Goal: Task Accomplishment & Management: Use online tool/utility

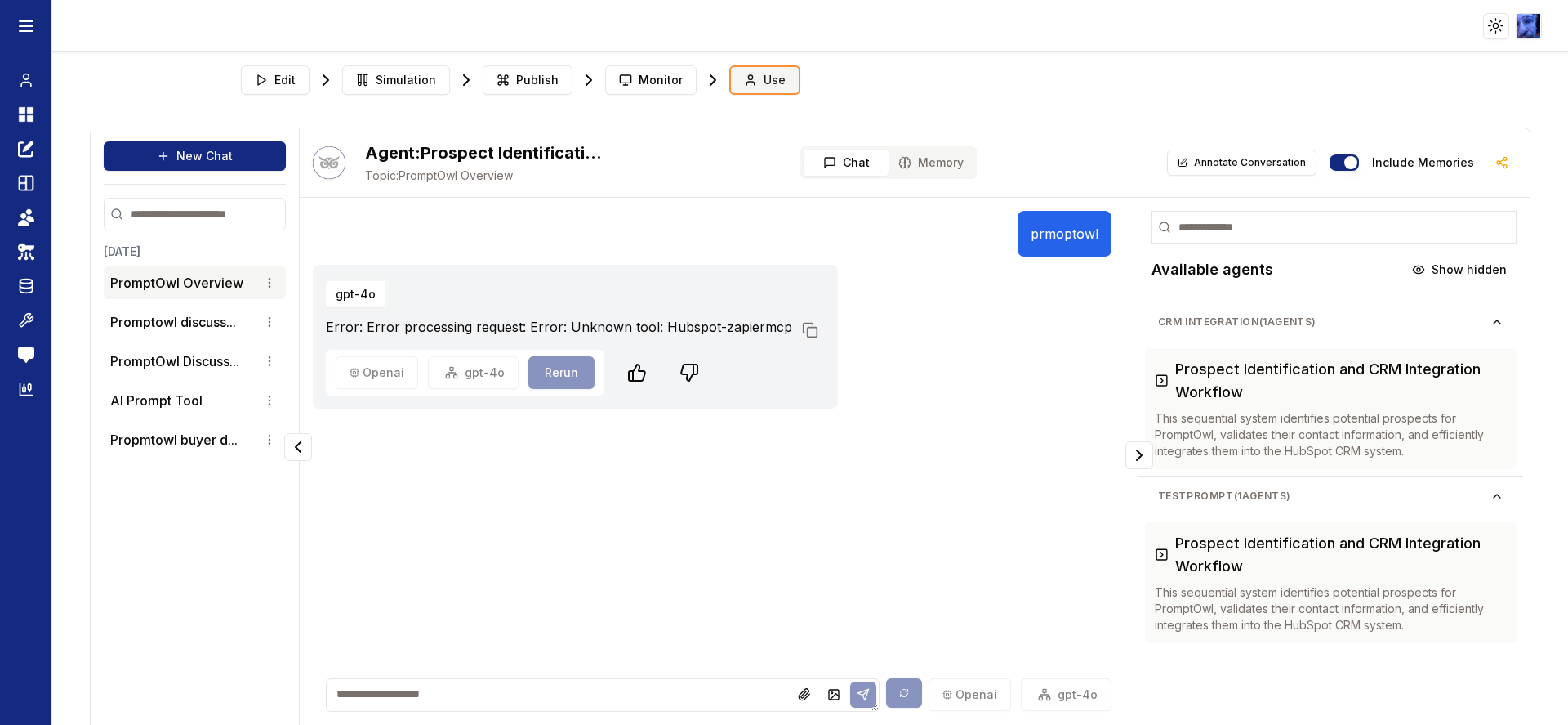
click at [784, 82] on button "Use" at bounding box center [765, 80] width 71 height 30
click at [190, 283] on p "PromptOwl Overview" at bounding box center [176, 282] width 133 height 20
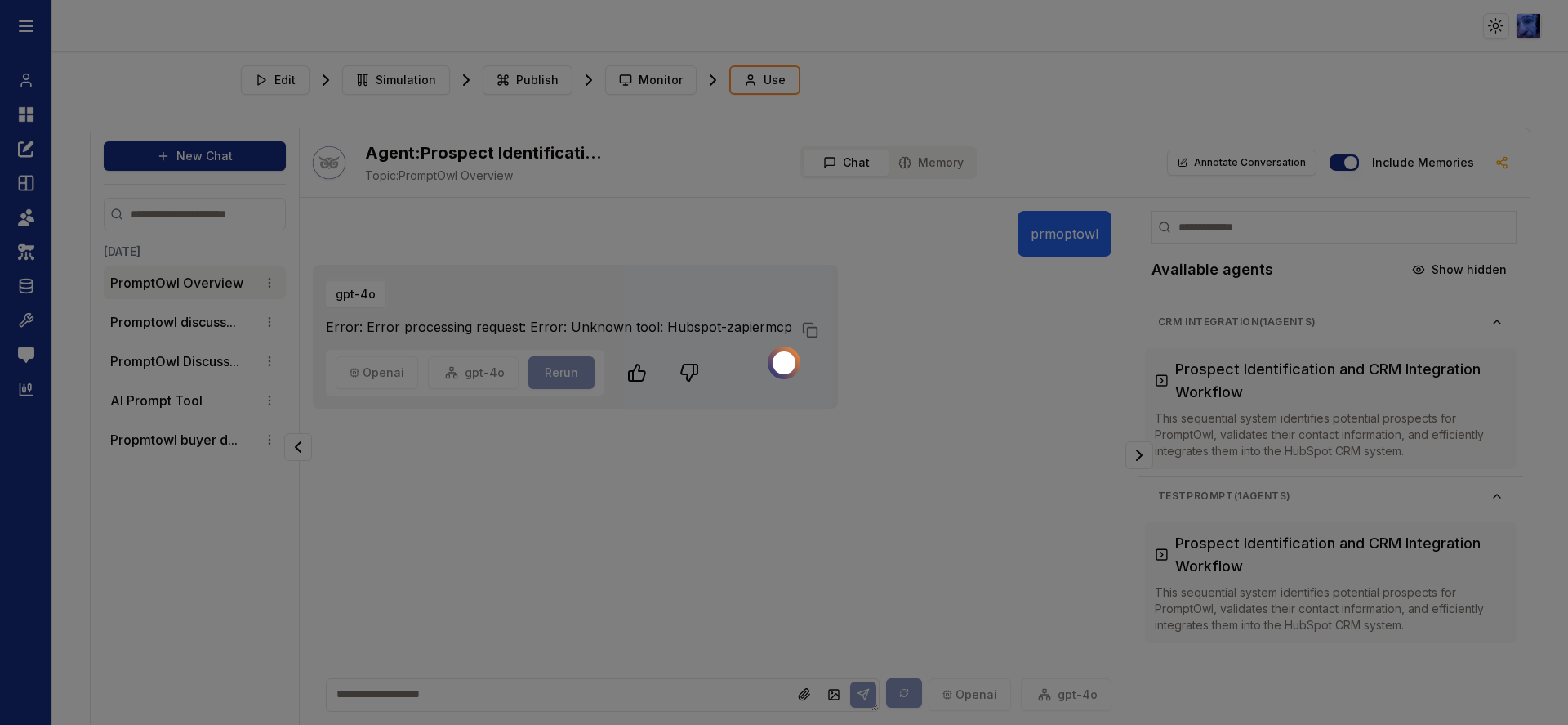
scroll to position [42, 0]
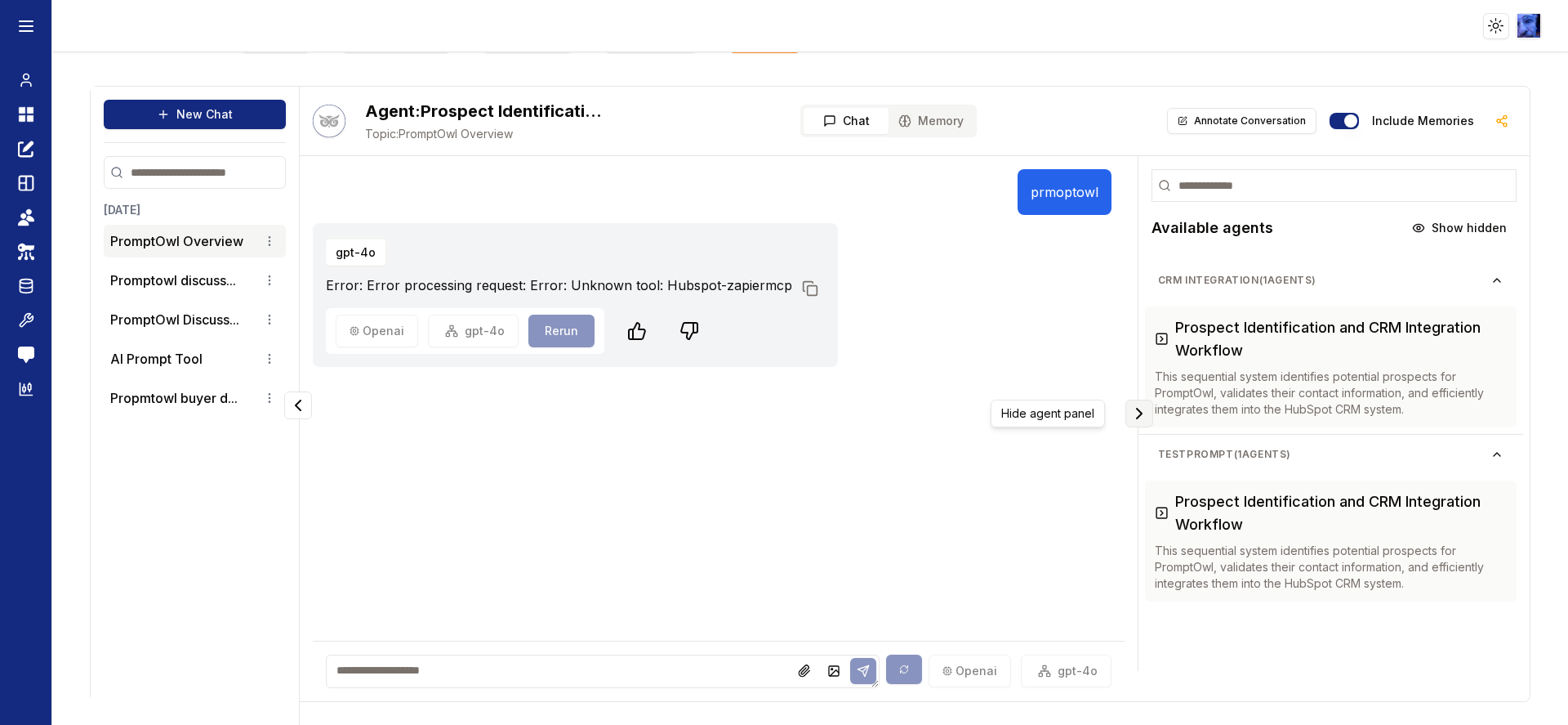
click at [1137, 414] on icon "Collapse panel" at bounding box center [1139, 413] width 5 height 10
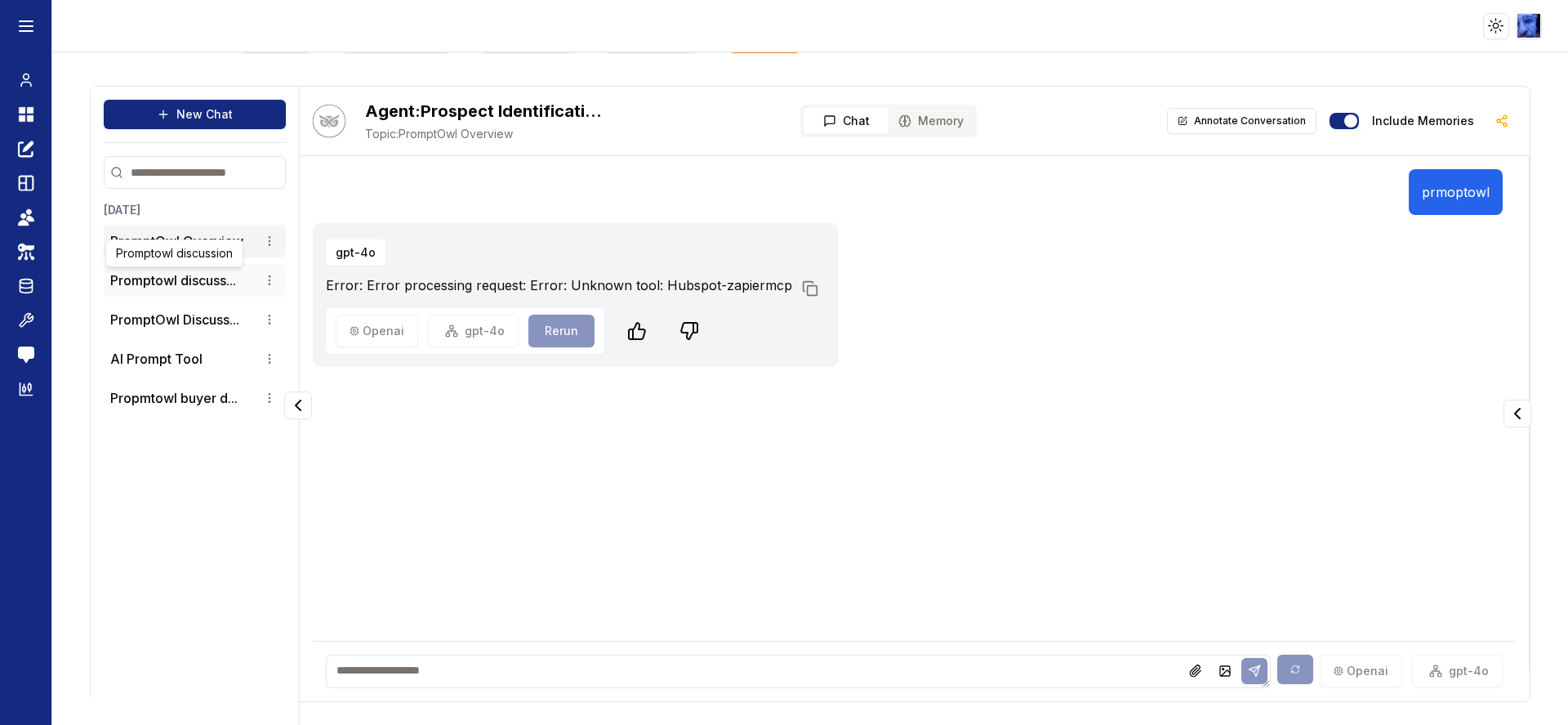
click at [135, 276] on button "Promptowl discuss..." at bounding box center [173, 280] width 126 height 20
click at [202, 315] on button "PromptOwl Discuss..." at bounding box center [174, 320] width 129 height 20
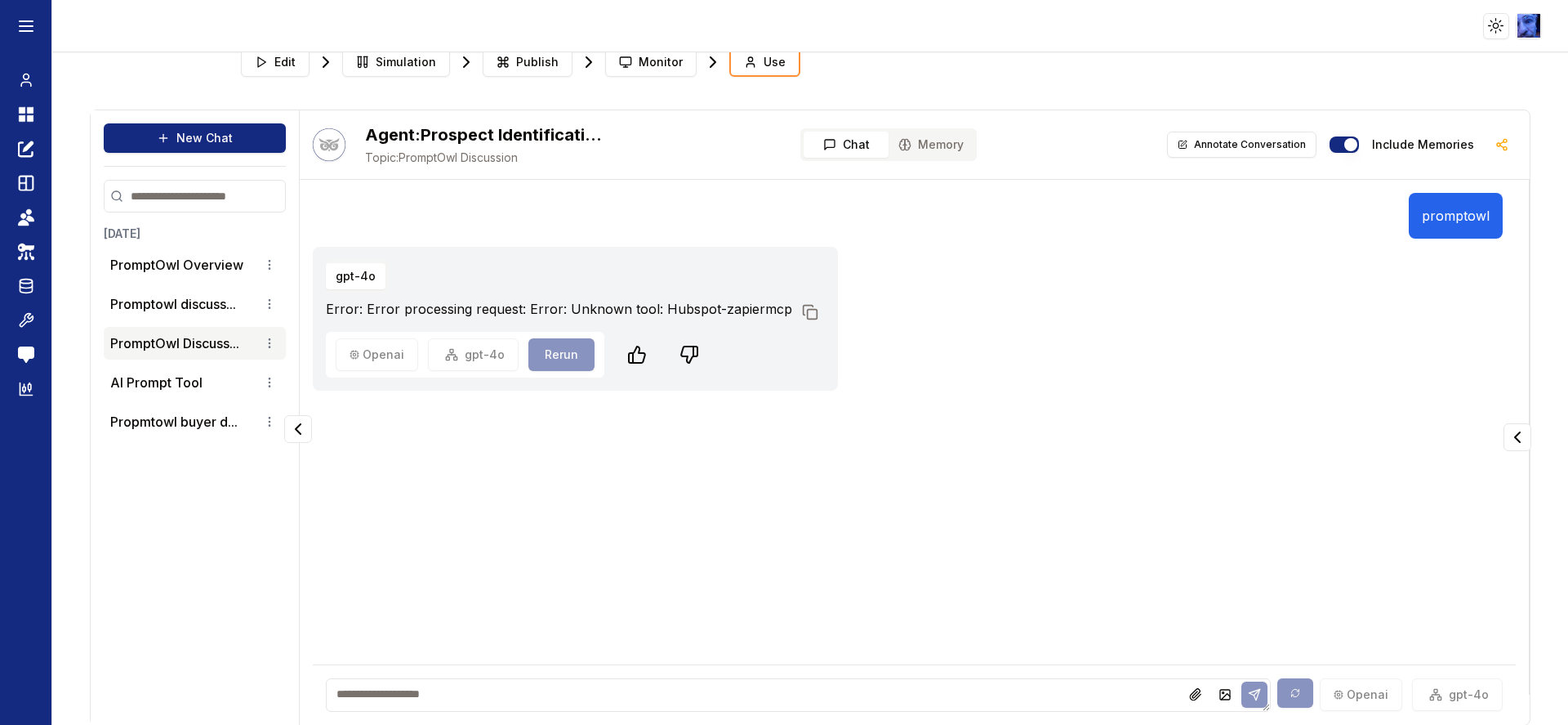
scroll to position [0, 0]
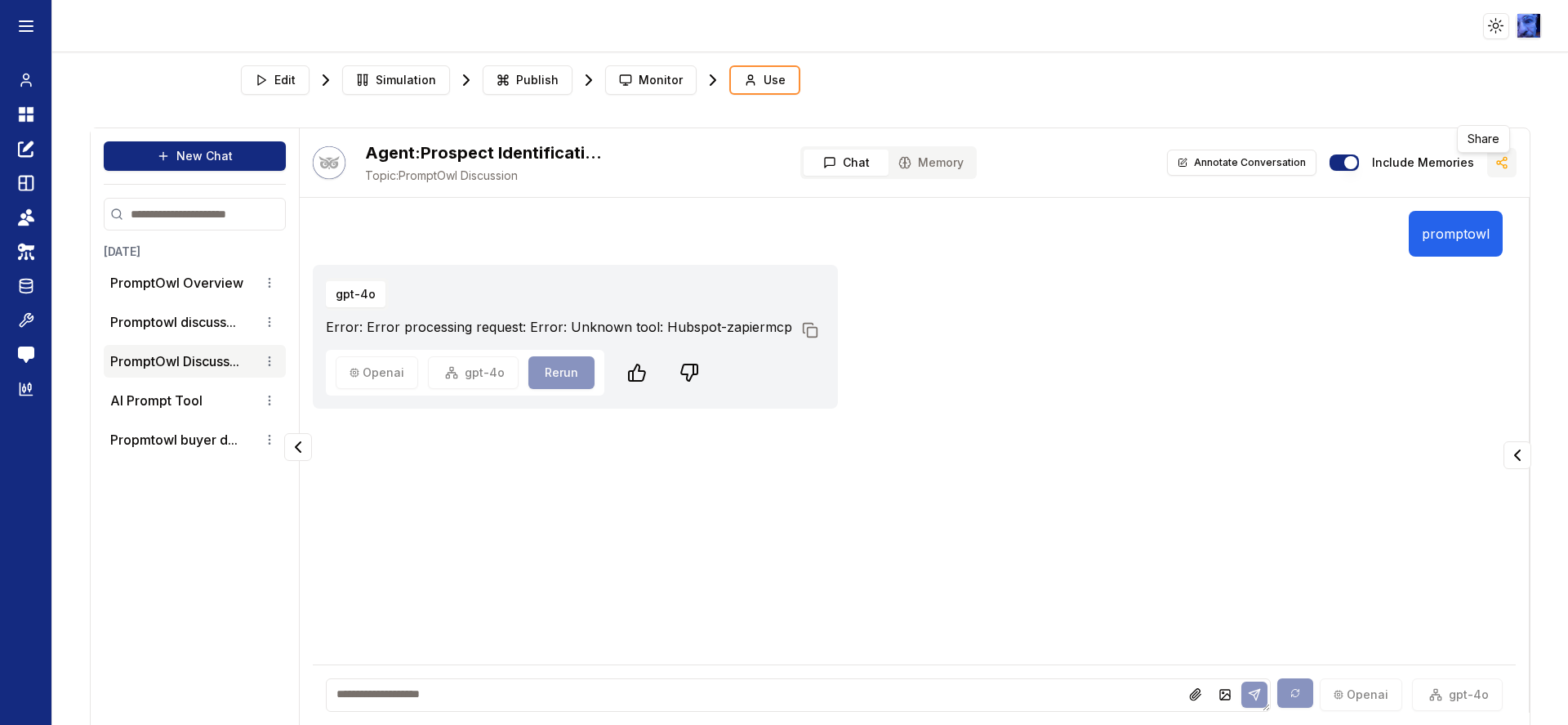
click at [1495, 158] on icon "button" at bounding box center [1501, 162] width 13 height 13
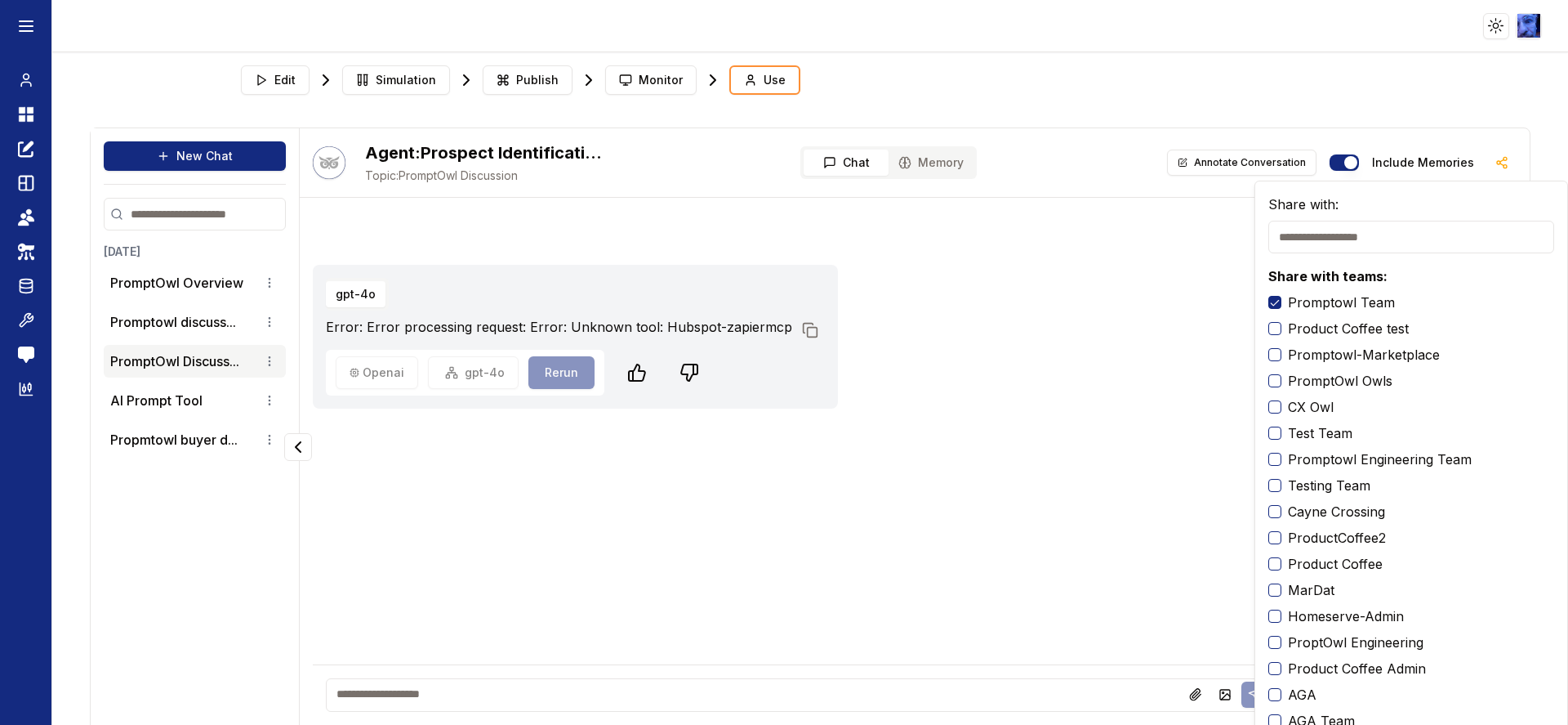
click at [1132, 285] on div "gpt-4o Error: Error processing request: Error: Unknown tool: Hubspot-zapiermcp …" at bounding box center [907, 337] width 1189 height 144
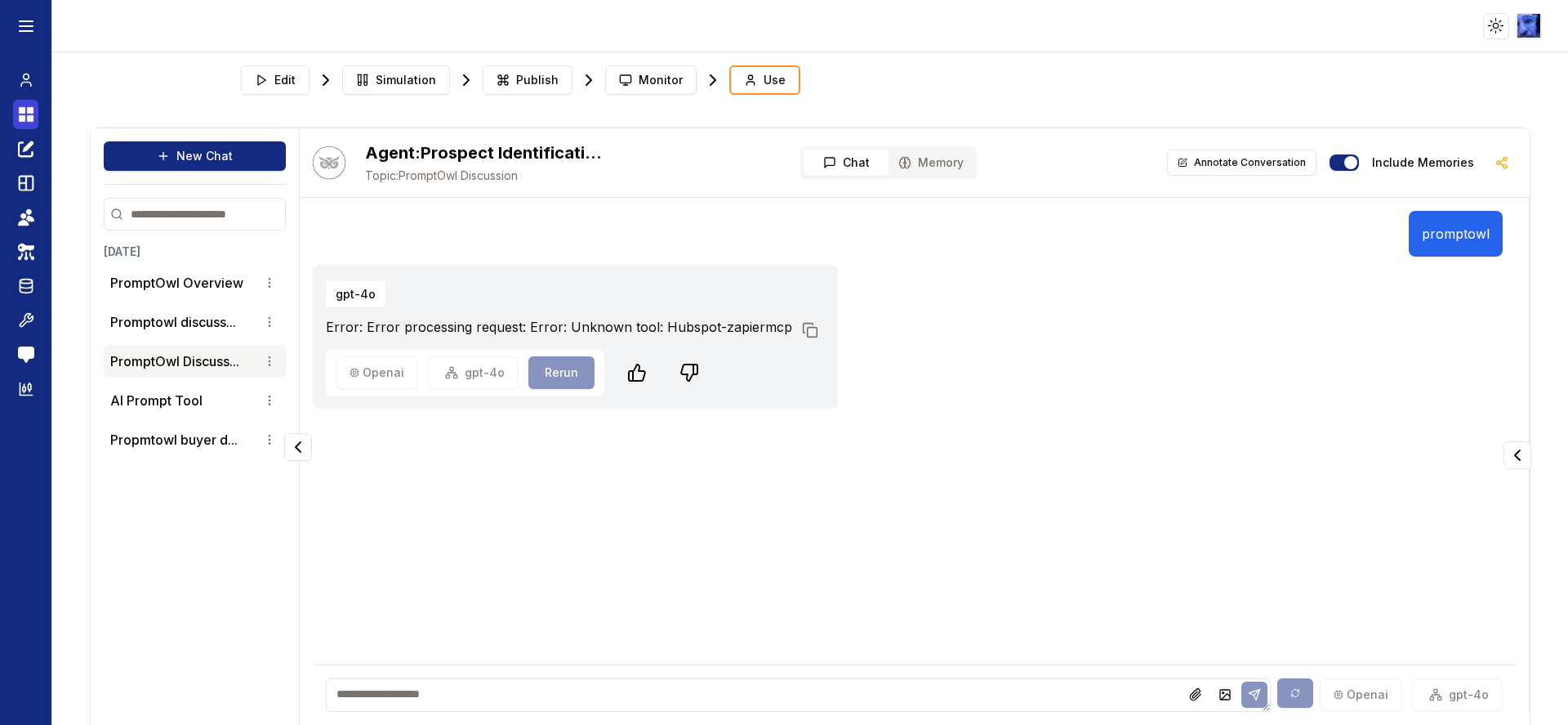
click at [24, 110] on icon at bounding box center [23, 110] width 7 height 7
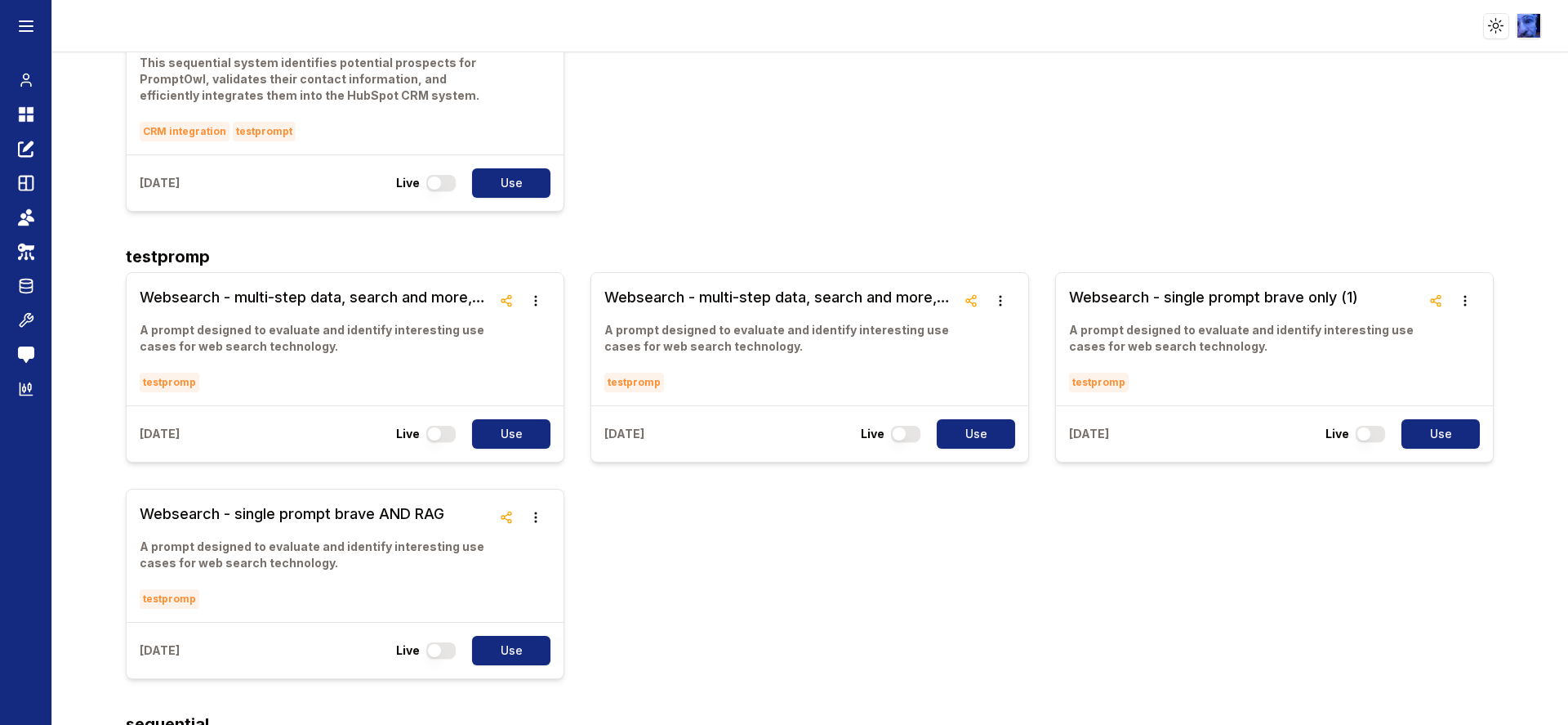
scroll to position [491, 0]
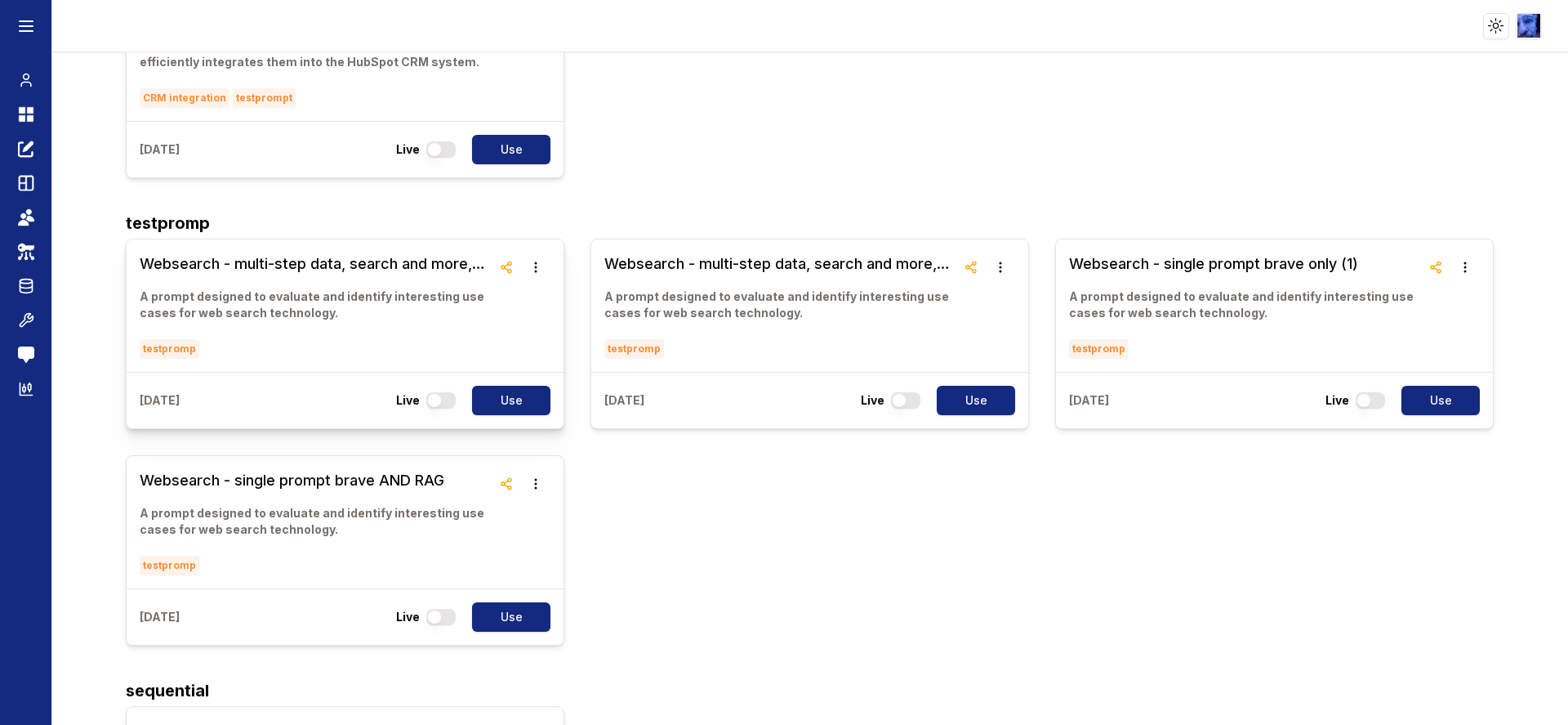
click at [321, 272] on h3 "Websearch - multi-step data, search and more, single model, single step" at bounding box center [316, 264] width 352 height 23
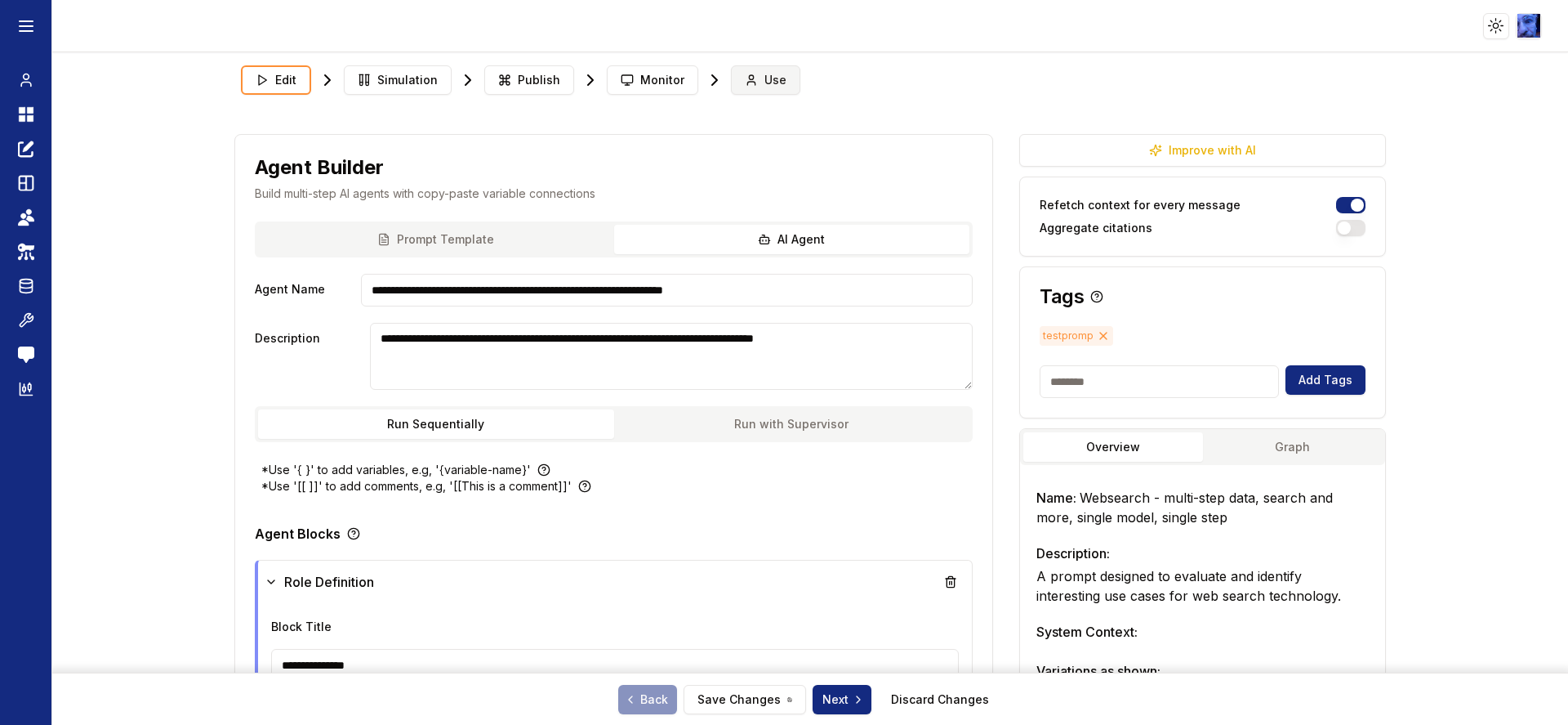
click at [770, 79] on span "Use" at bounding box center [775, 80] width 22 height 16
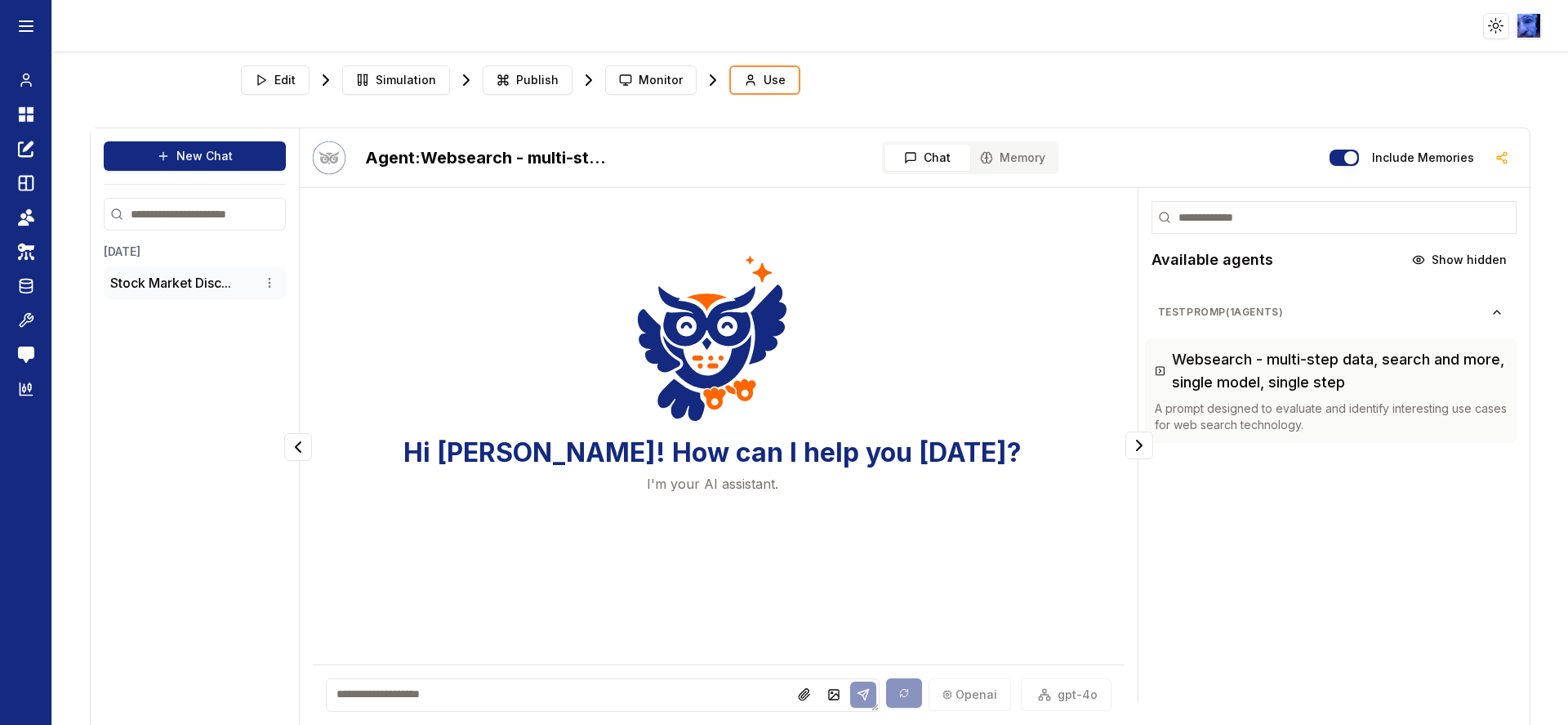
click at [169, 271] on li "Stock Market Disc..." at bounding box center [195, 283] width 182 height 33
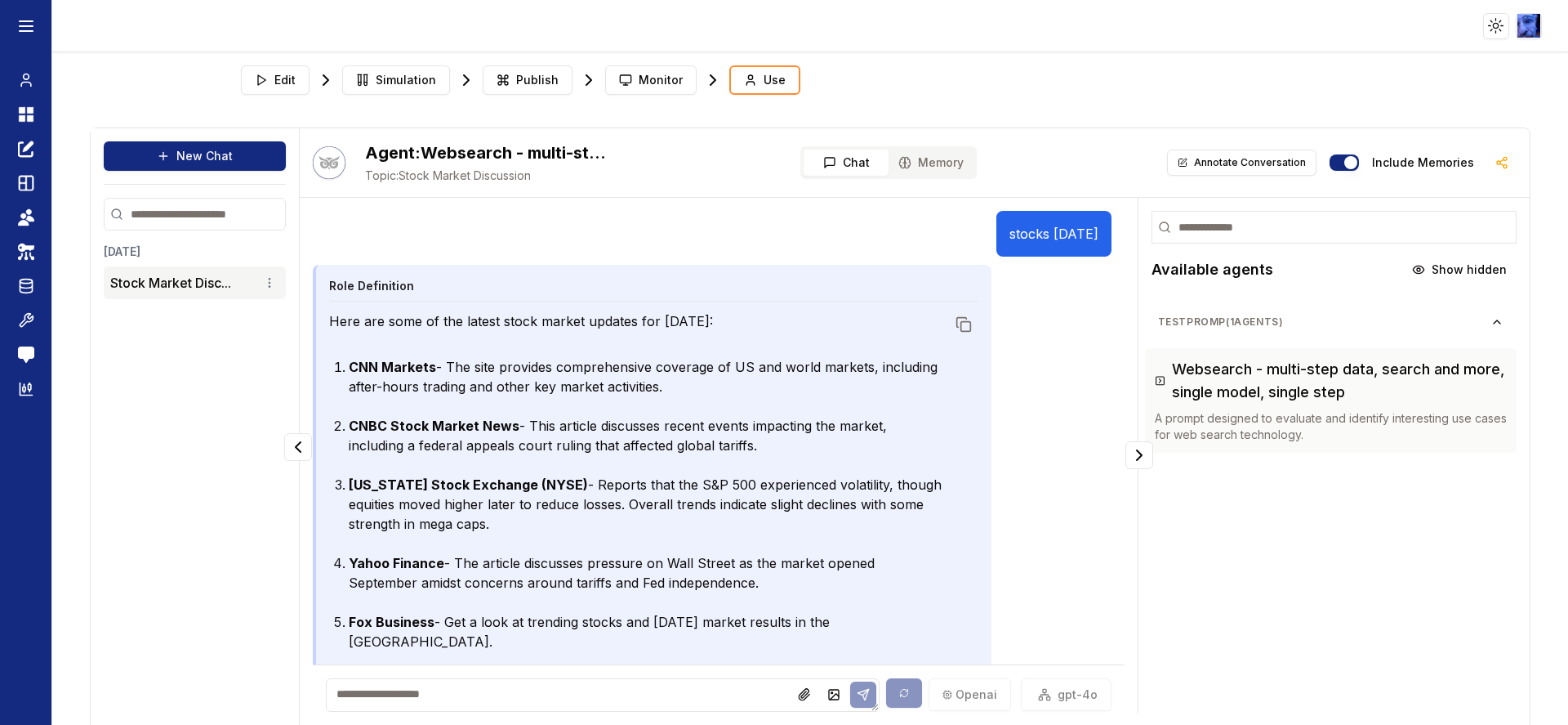
scroll to position [42, 0]
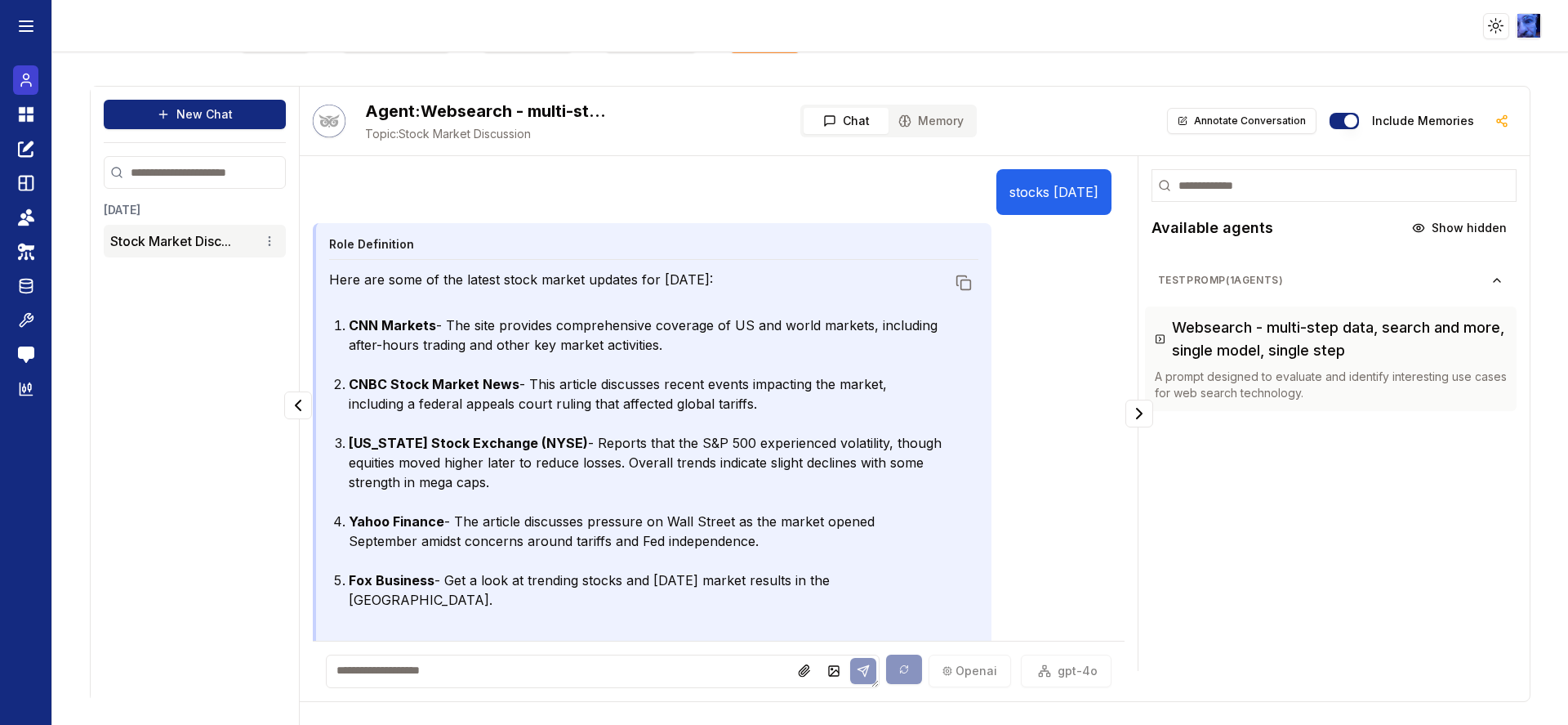
click at [24, 82] on icon at bounding box center [25, 84] width 10 height 4
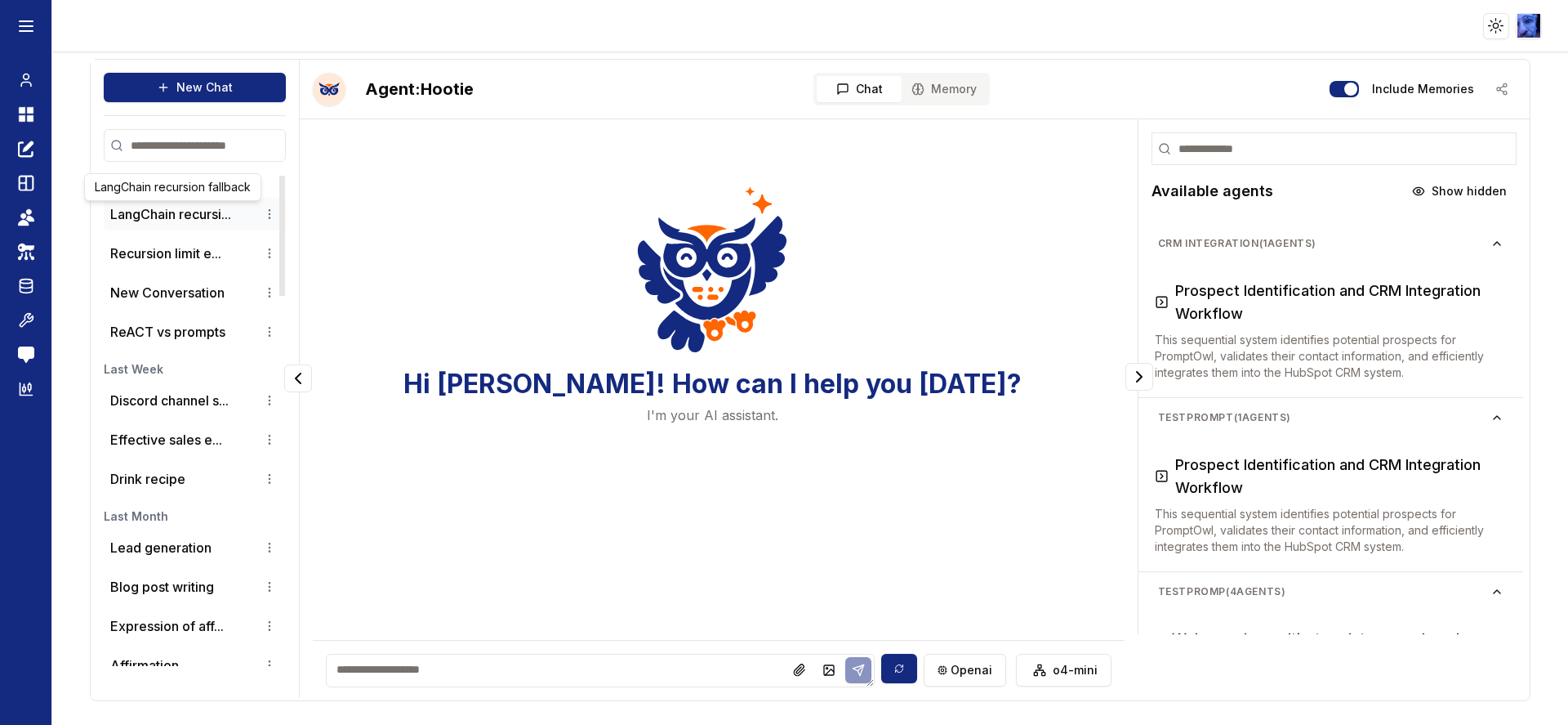
click at [135, 215] on button "LangChain recursi..." at bounding box center [170, 214] width 121 height 20
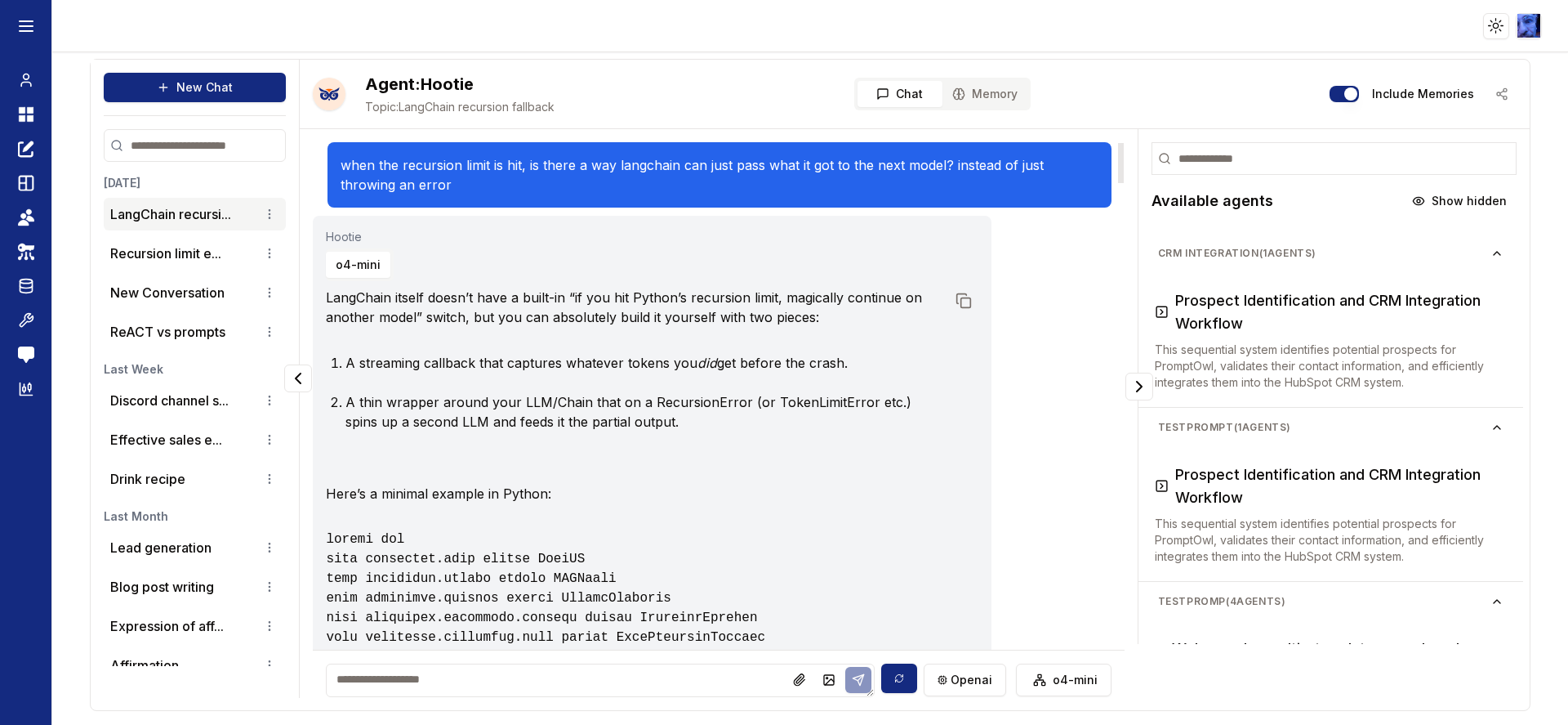
click at [475, 676] on textarea at bounding box center [600, 680] width 548 height 34
type textarea "********"
click at [145, 243] on button "Recursion limit e..." at bounding box center [166, 253] width 111 height 20
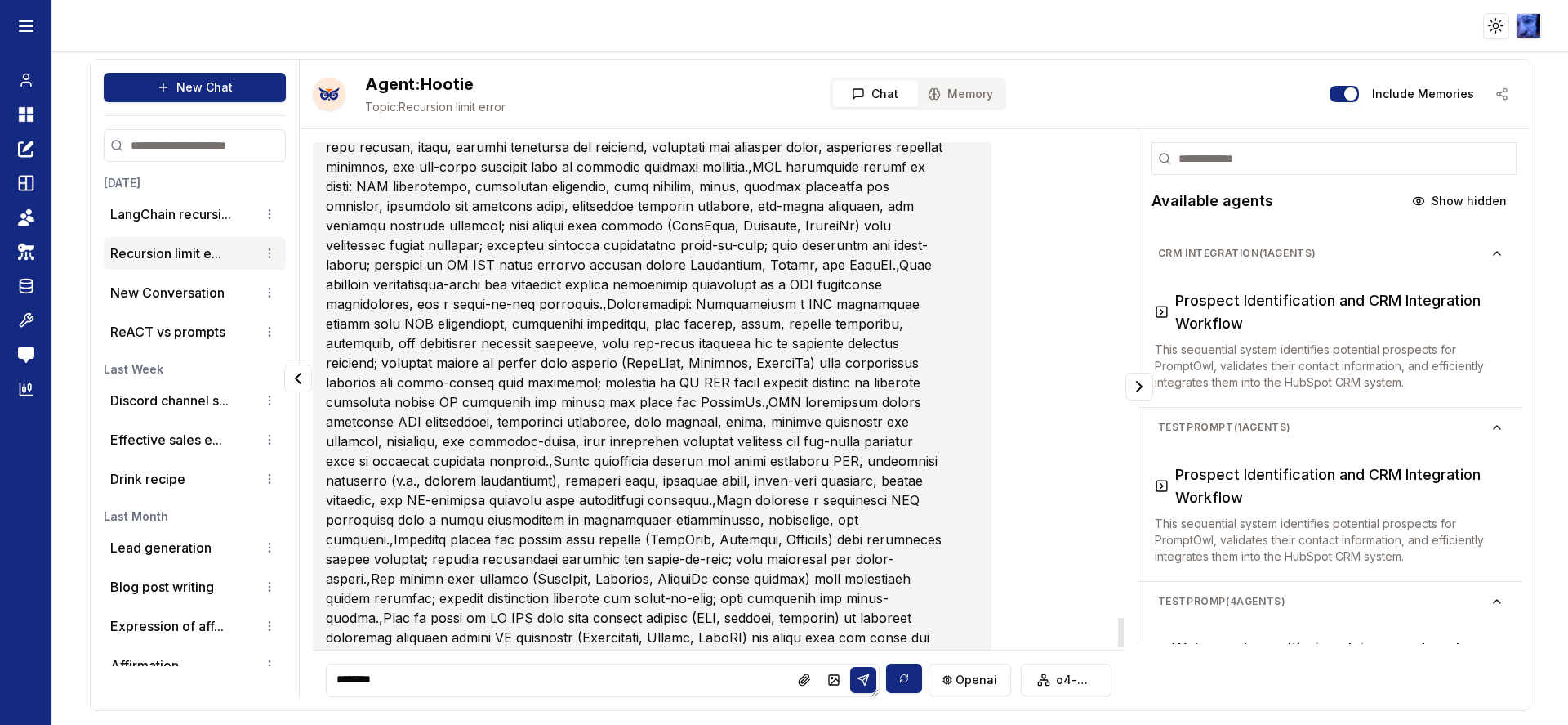
scroll to position [8386, 0]
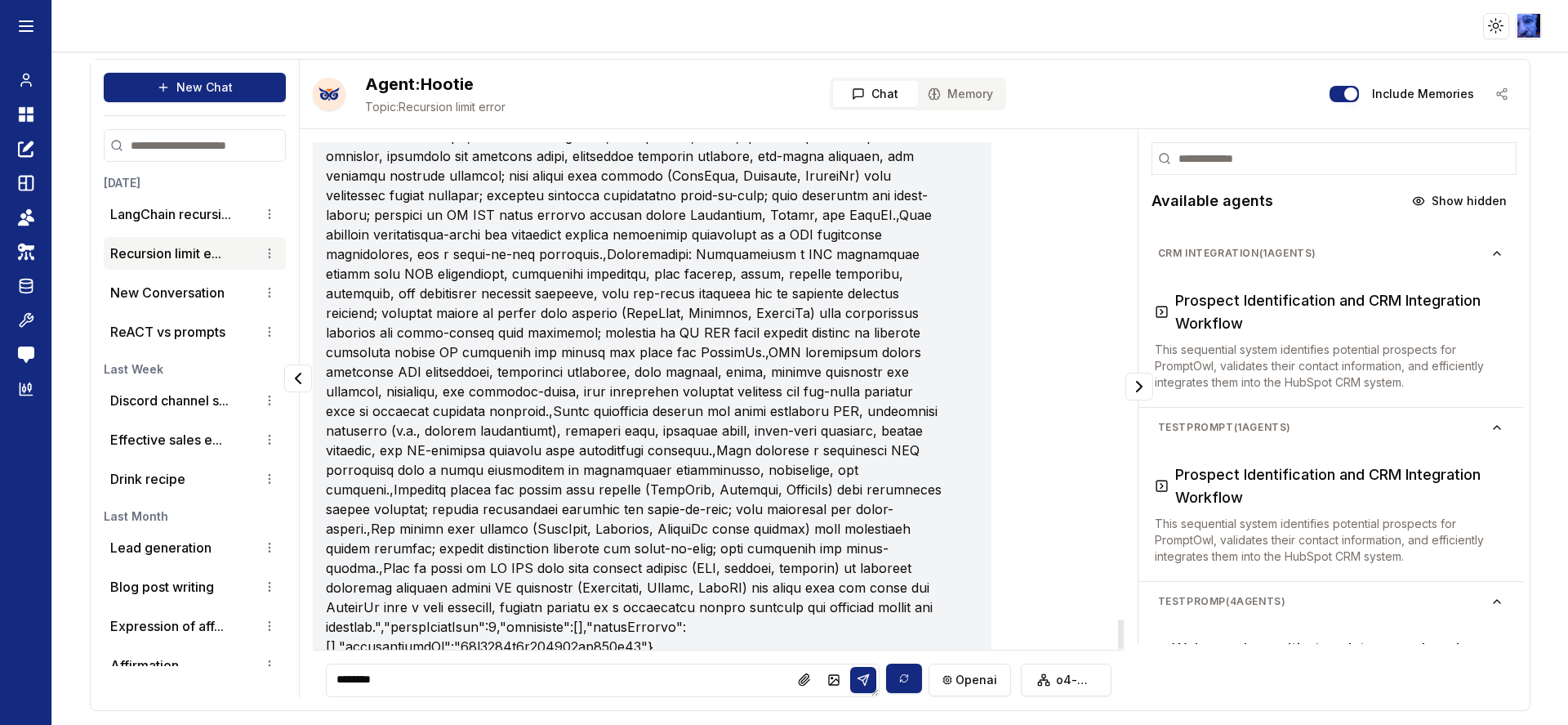
click at [561, 676] on textarea "********" at bounding box center [603, 680] width 554 height 34
click at [563, 671] on textarea "********" at bounding box center [603, 680] width 554 height 34
click at [565, 666] on textarea "********" at bounding box center [603, 680] width 554 height 34
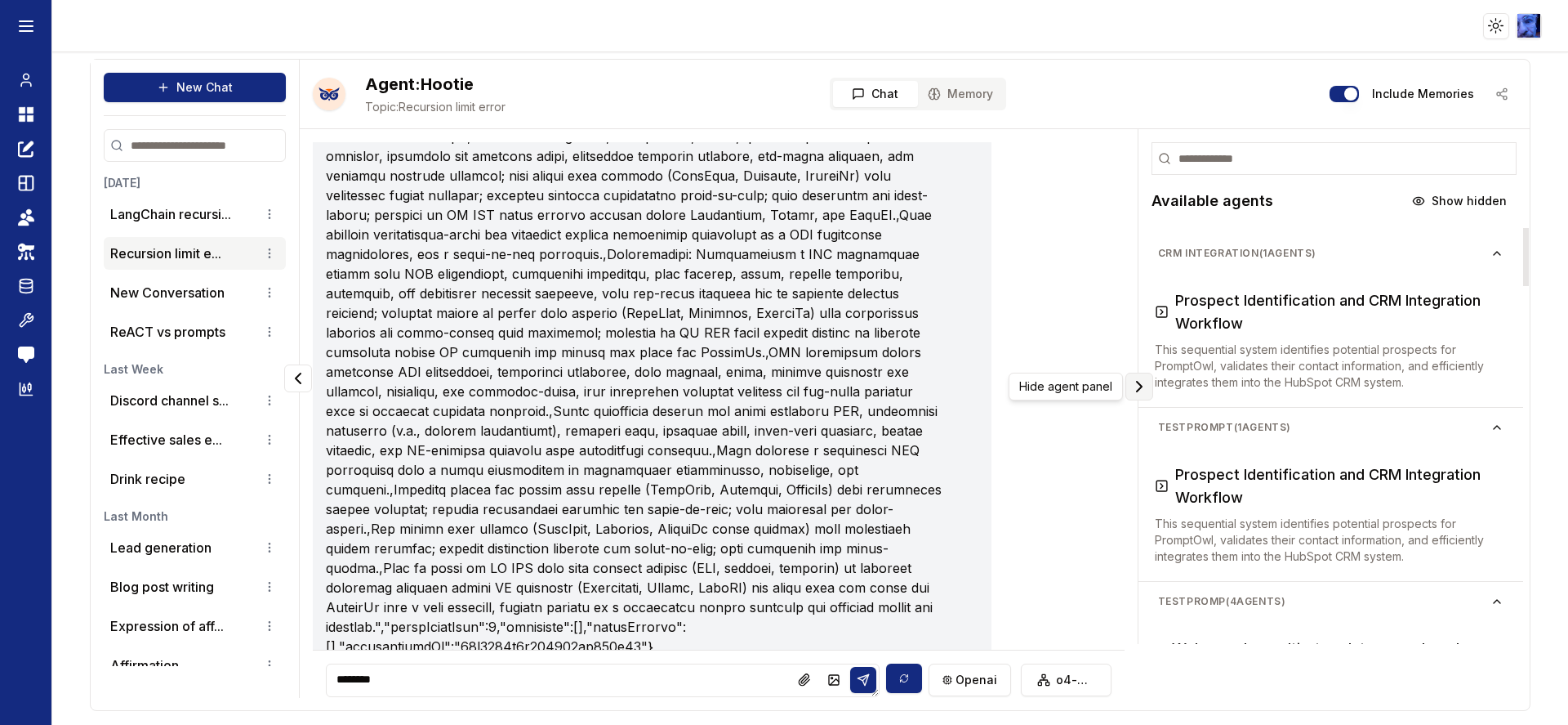
click at [1138, 383] on icon "Collapse panel" at bounding box center [1139, 386] width 20 height 20
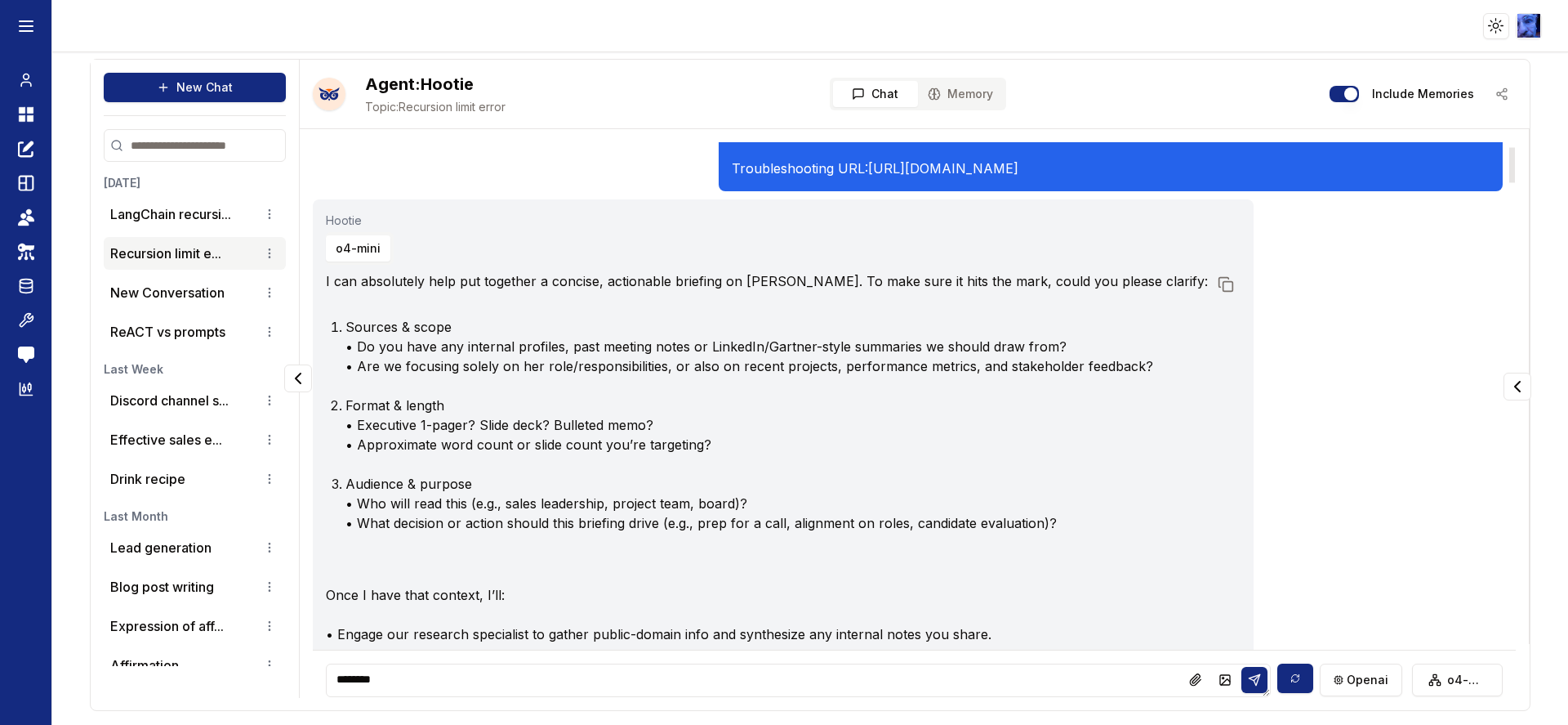
scroll to position [0, 0]
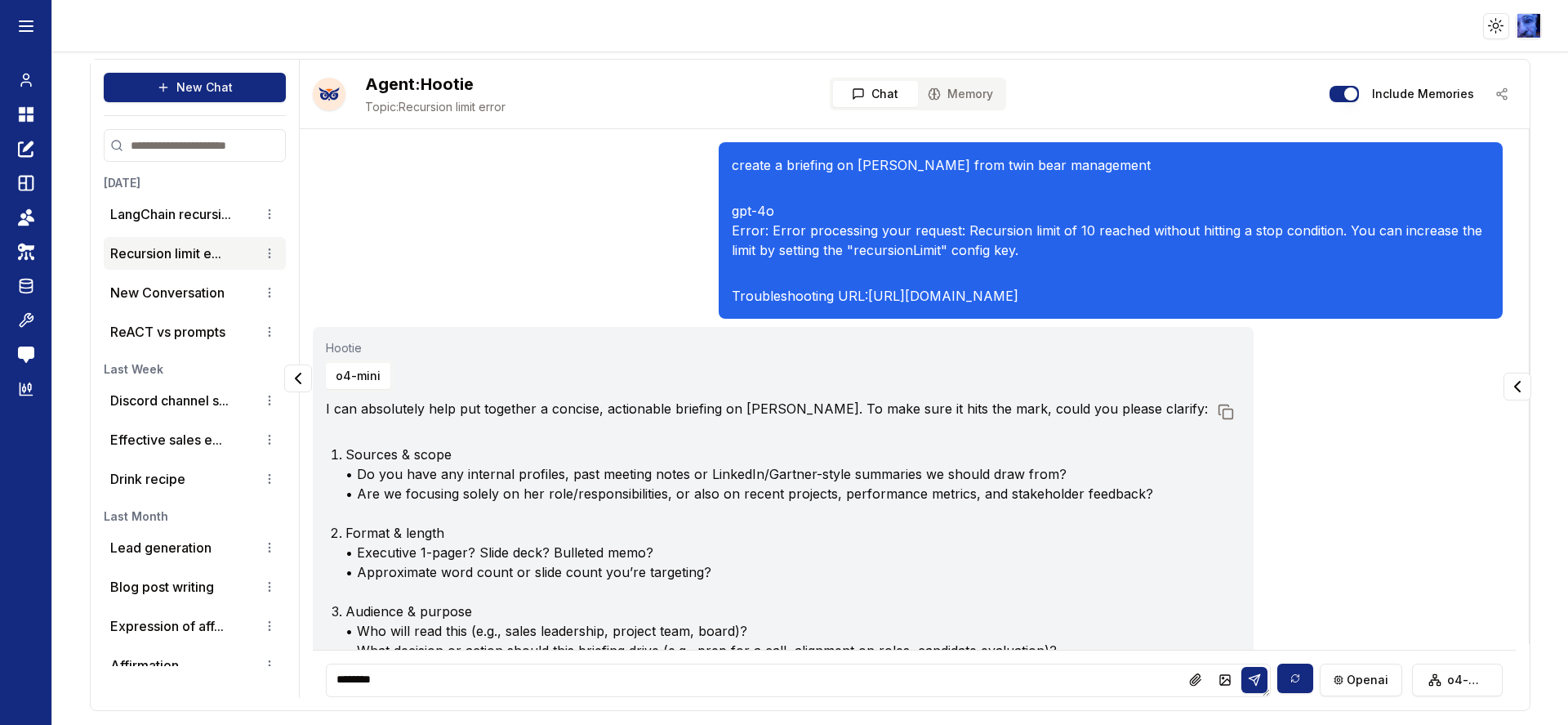
click at [1507, 94] on div "Include Memories" at bounding box center [1423, 94] width 187 height 30
click at [1499, 90] on div "Include Memories" at bounding box center [1423, 94] width 187 height 30
click at [646, 172] on div "create a briefing on Tiffany clark from twin bear management gpt-4o Error: Erro…" at bounding box center [907, 230] width 1189 height 176
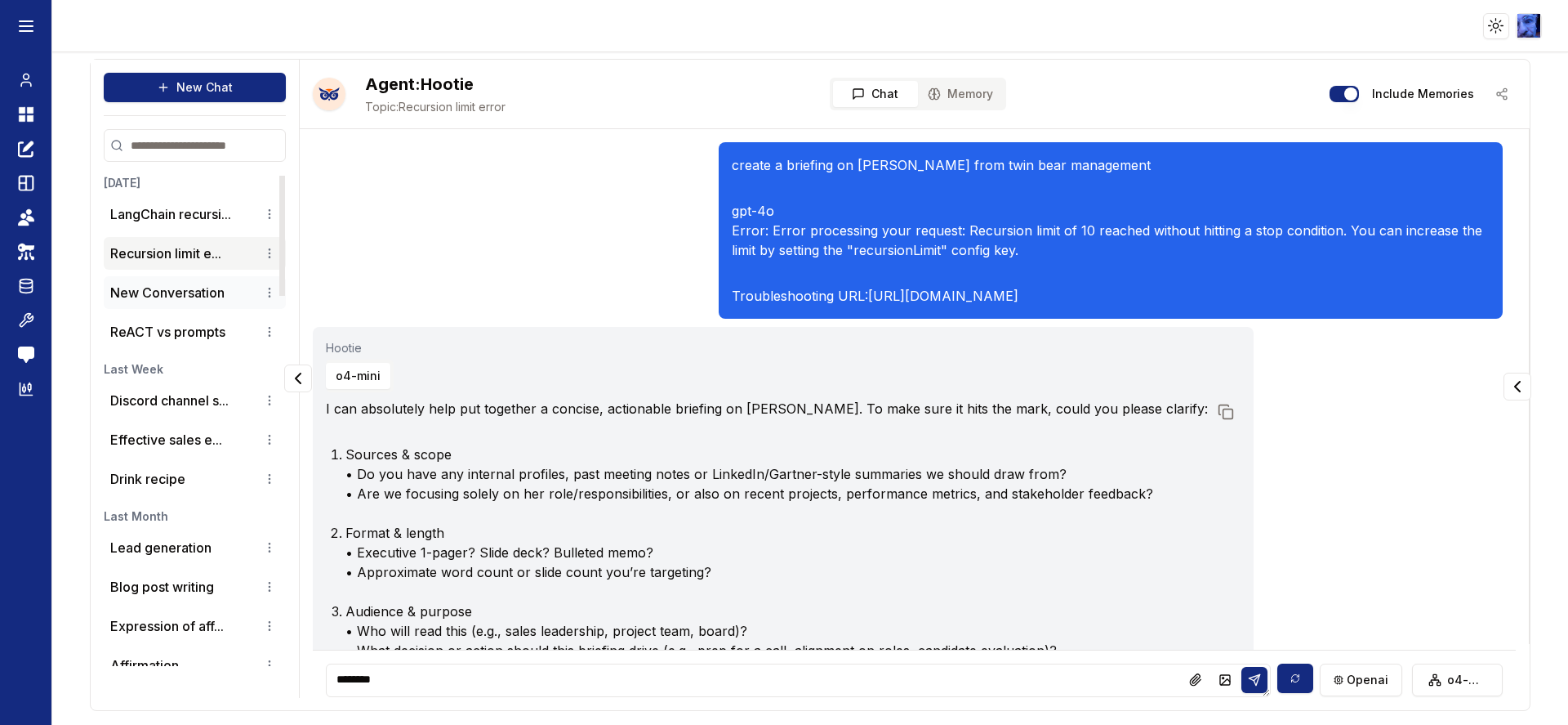
click at [166, 298] on p "New Conversation" at bounding box center [167, 293] width 115 height 20
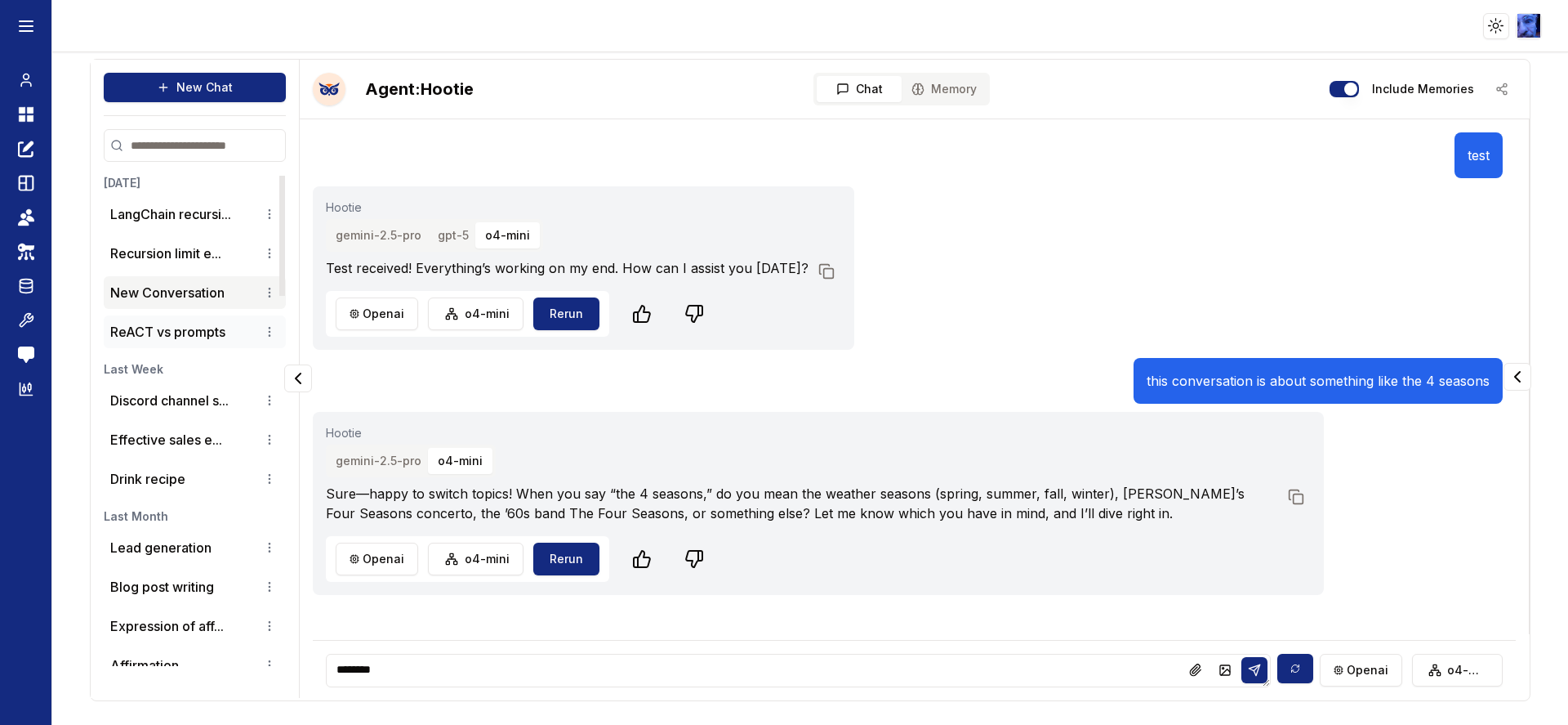
click at [157, 329] on p "ReACT vs prompts" at bounding box center [167, 332] width 115 height 20
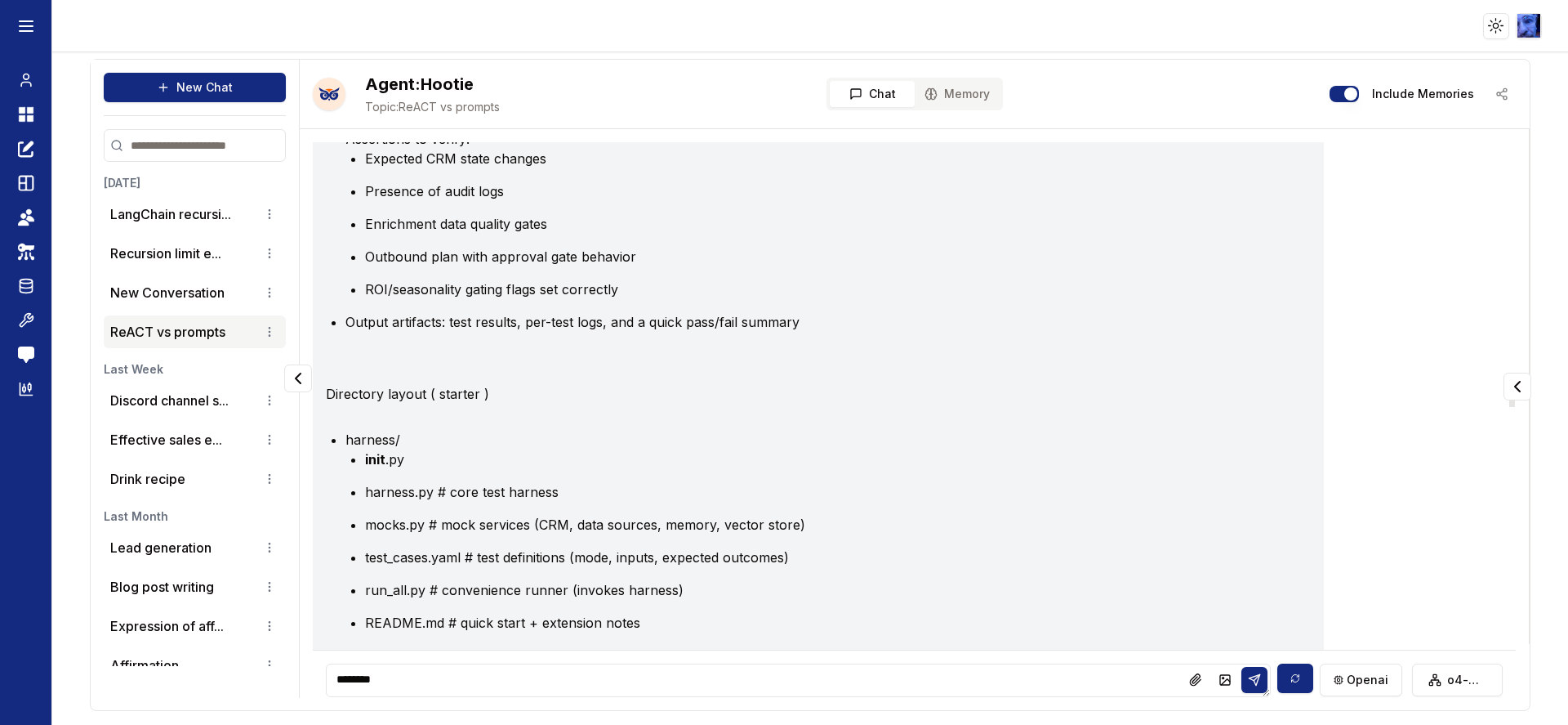
scroll to position [3654, 0]
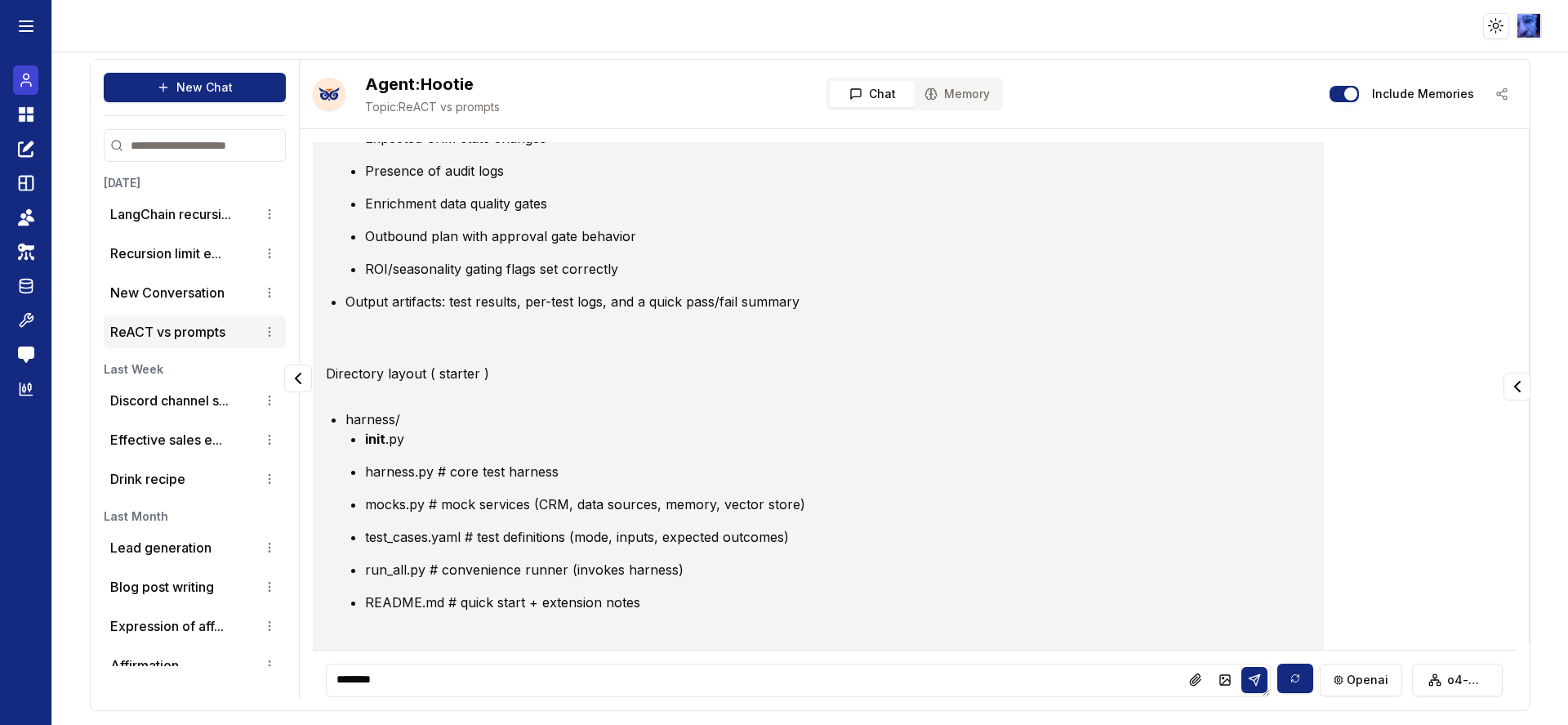
click at [21, 82] on icon at bounding box center [25, 84] width 10 height 4
click at [30, 76] on icon at bounding box center [26, 80] width 16 height 20
click at [30, 118] on icon at bounding box center [30, 119] width 7 height 7
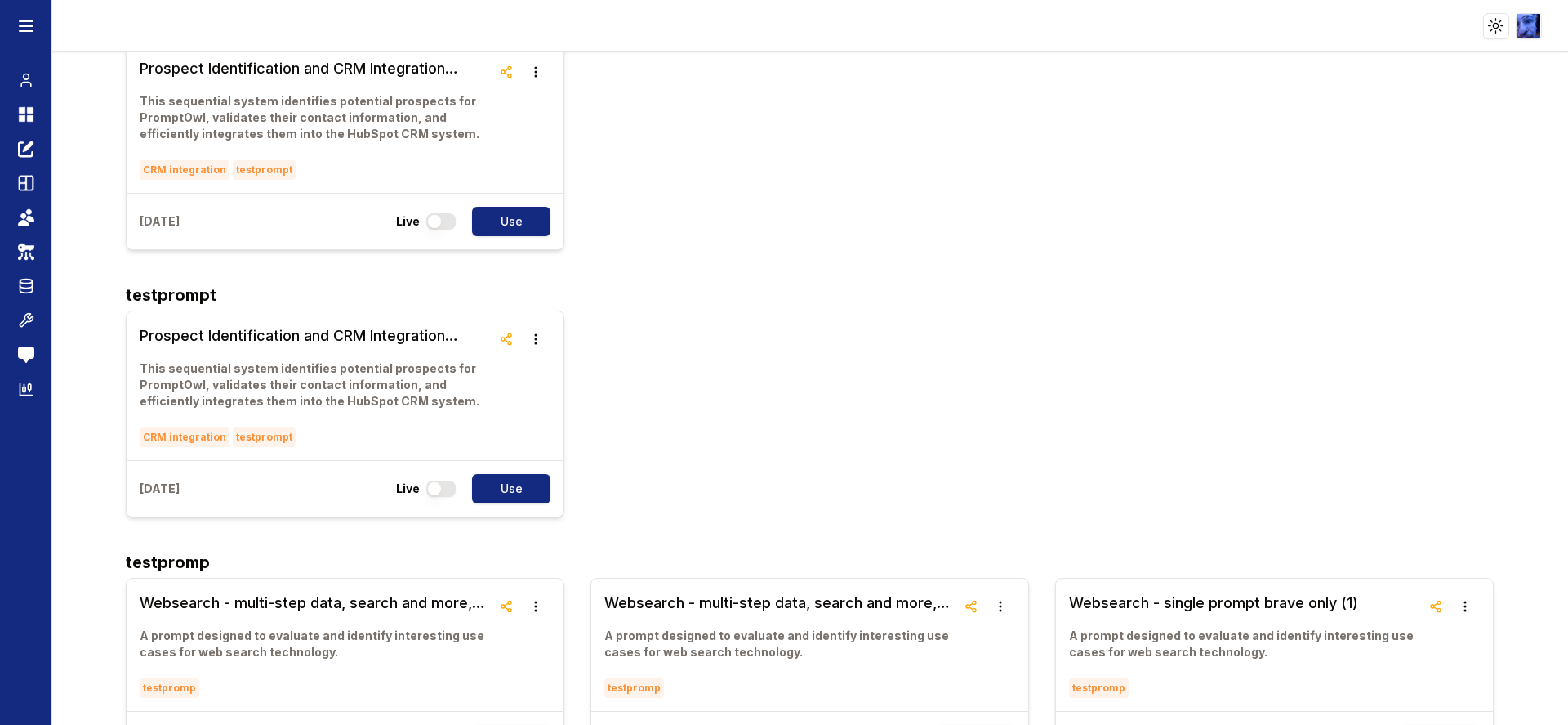
scroll to position [368, 0]
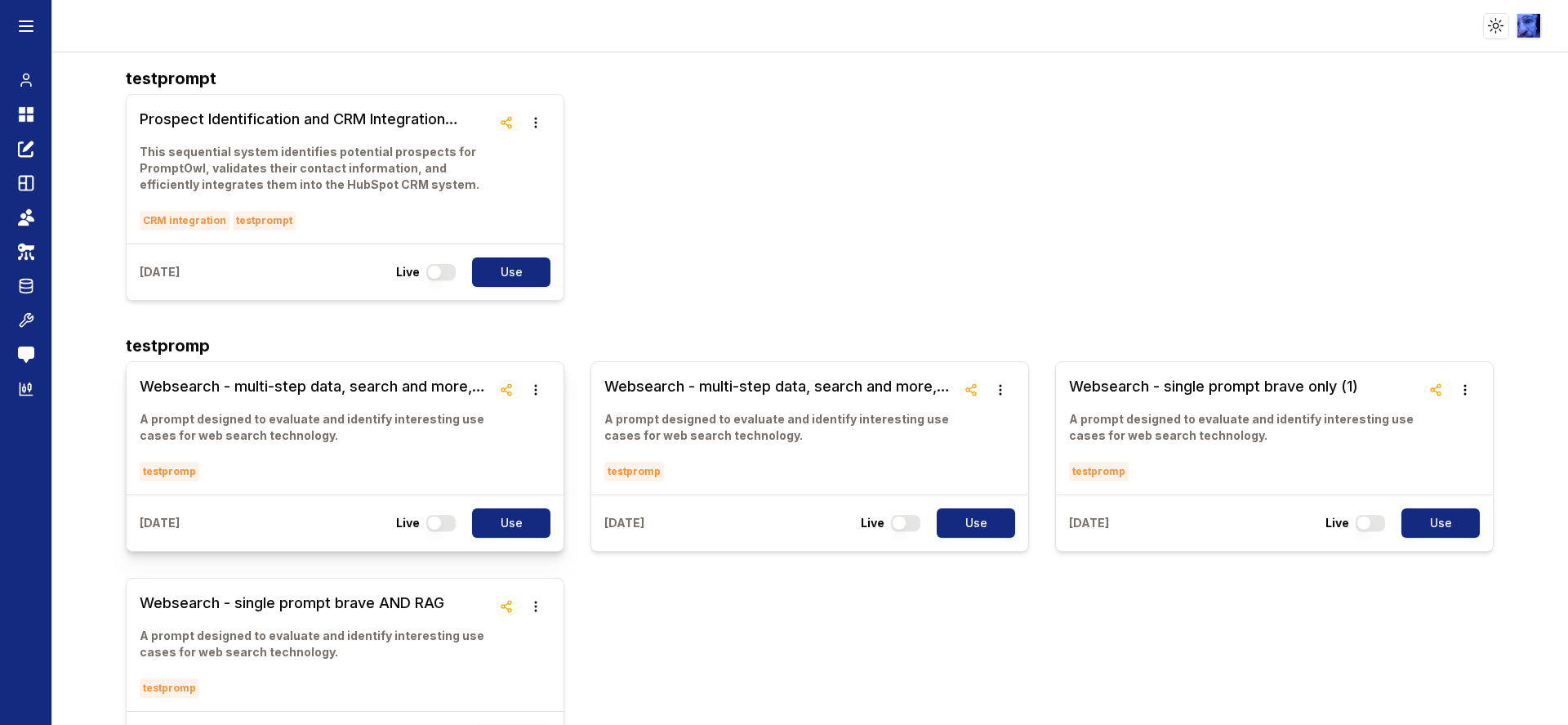
click at [420, 386] on h3 "Websearch - multi-step data, search and more, single model, single step" at bounding box center [316, 386] width 352 height 23
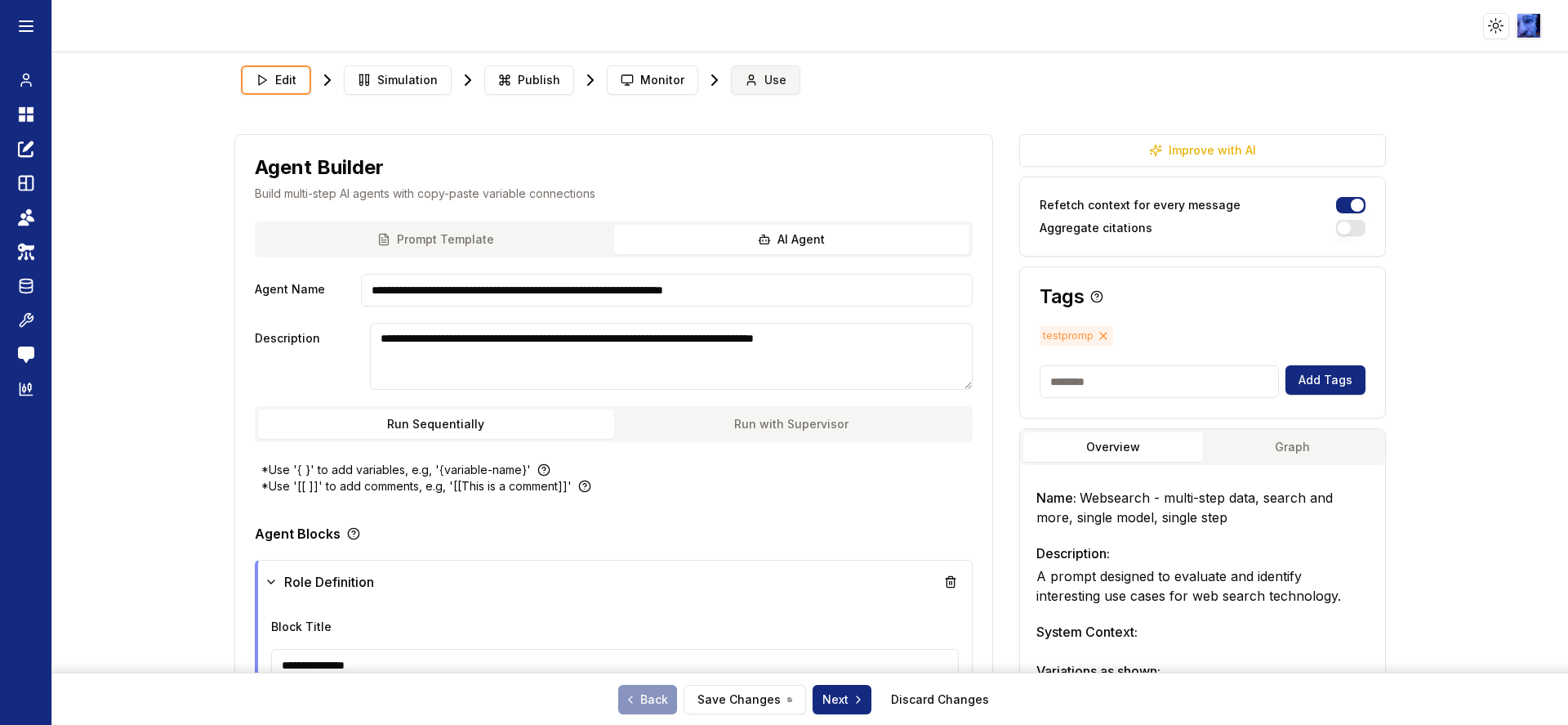
click at [771, 93] on button "Use" at bounding box center [765, 80] width 69 height 30
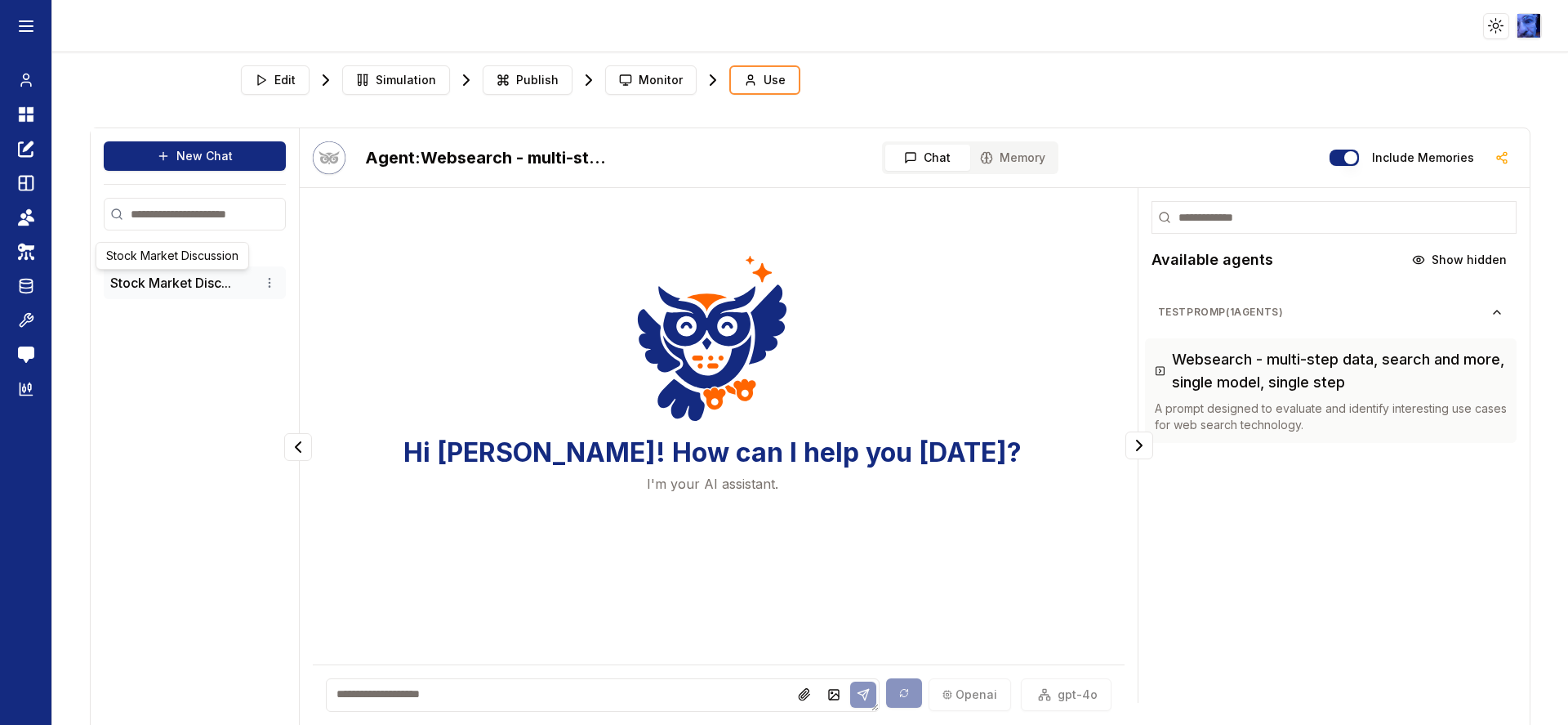
click at [115, 285] on button "Stock Market Disc..." at bounding box center [170, 282] width 121 height 20
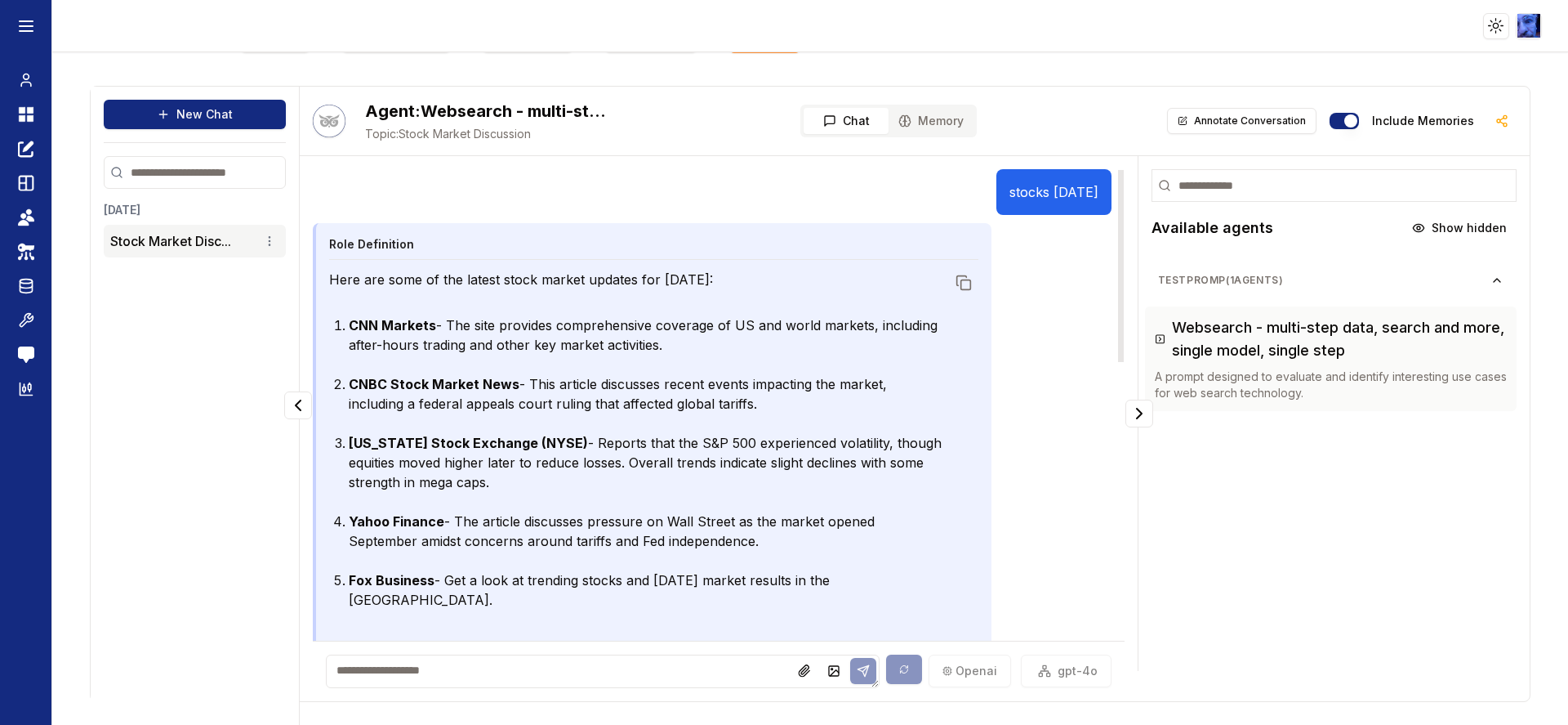
click at [512, 683] on textarea at bounding box center [602, 671] width 553 height 34
click at [356, 681] on textarea "**********" at bounding box center [596, 671] width 541 height 34
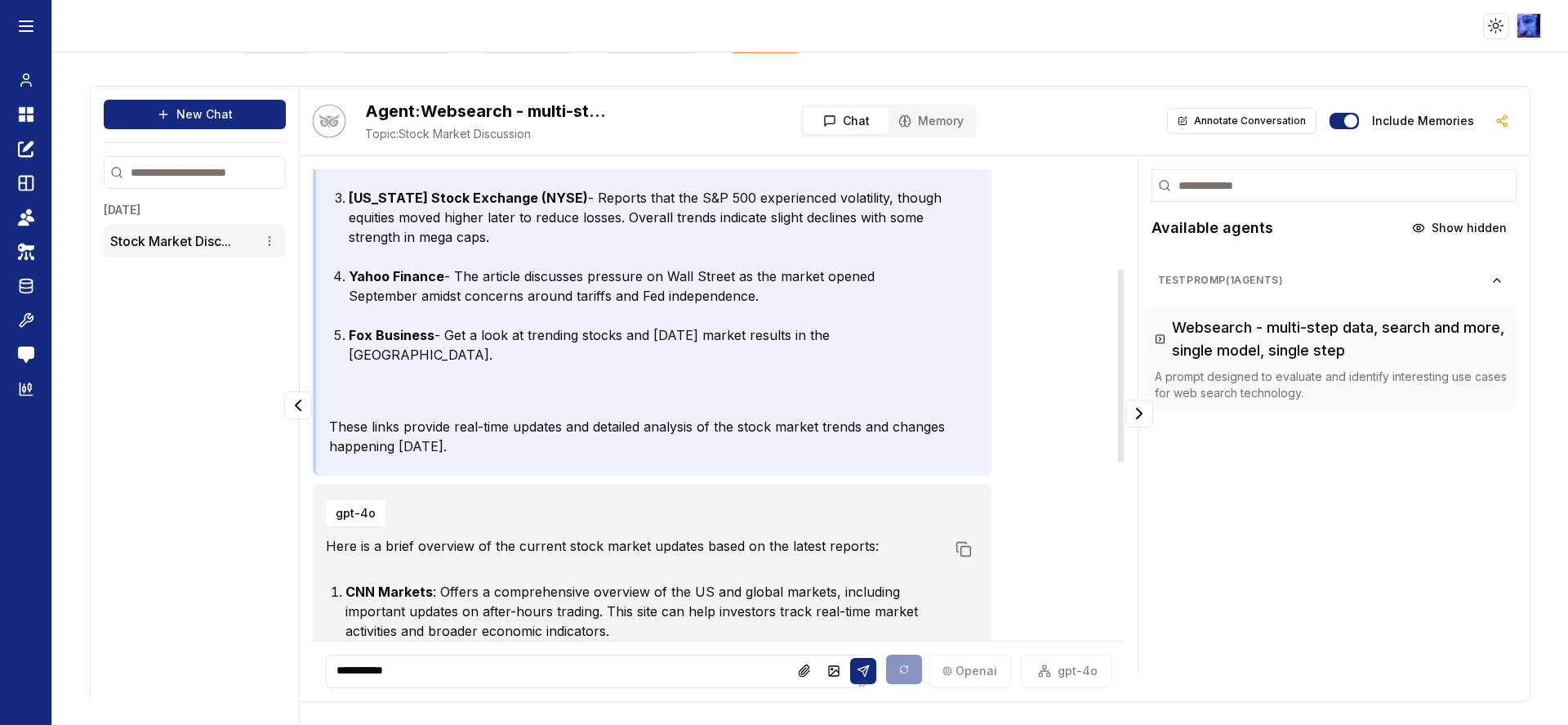
type textarea "**********"
click at [914, 439] on div "Role Definition Here are some of the latest stock market updates for today: CNN…" at bounding box center [652, 227] width 679 height 498
click at [914, 438] on div "Role Definition Here are some of the latest stock market updates for today: CNN…" at bounding box center [652, 227] width 679 height 498
click at [913, 435] on p "These links provide real-time updates and detailed analysis of the stock market…" at bounding box center [637, 436] width 617 height 39
click at [912, 429] on p "These links provide real-time updates and detailed analysis of the stock market…" at bounding box center [637, 436] width 617 height 39
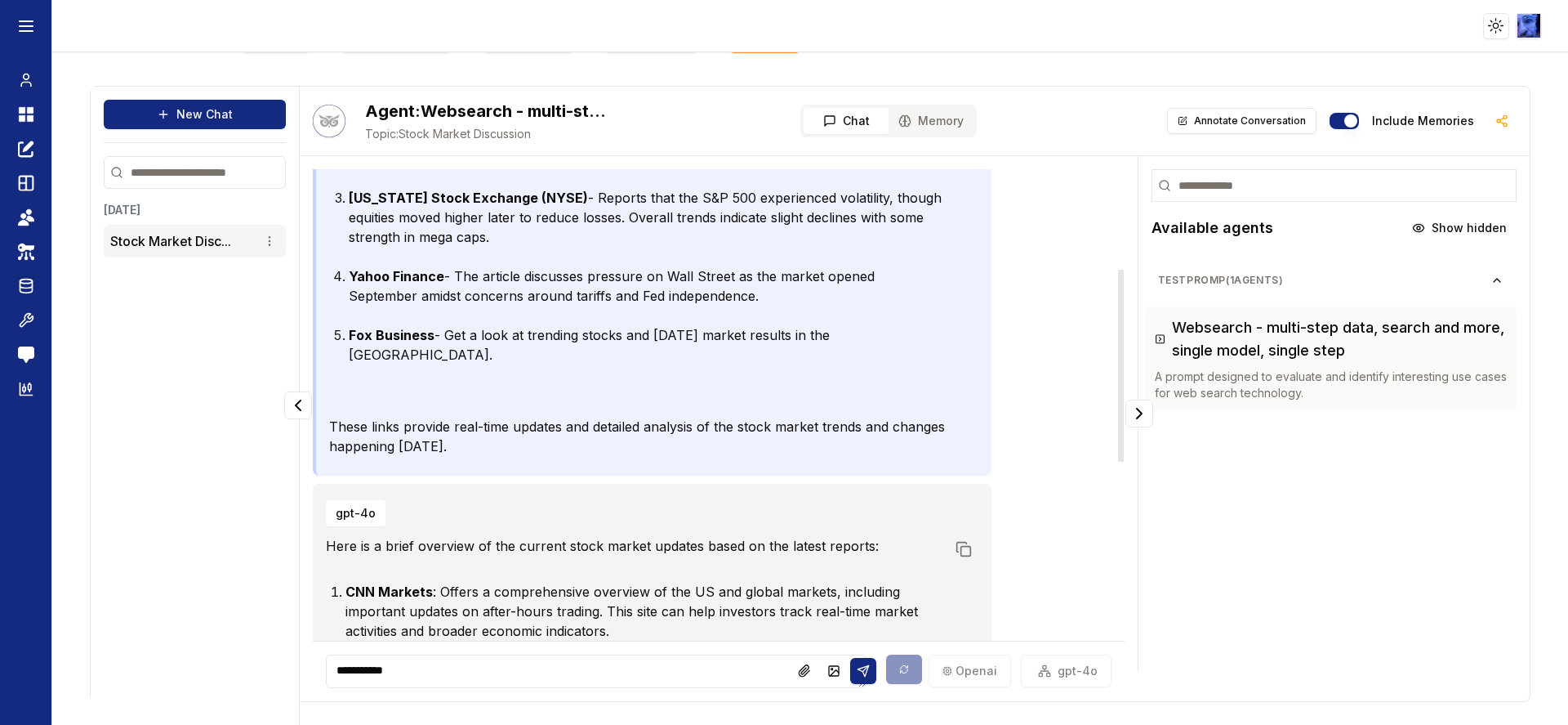
click at [912, 424] on p "These links provide real-time updates and detailed analysis of the stock market…" at bounding box center [637, 436] width 617 height 39
click at [906, 417] on p "These links provide real-time updates and detailed analysis of the stock market…" at bounding box center [637, 436] width 617 height 39
click at [905, 417] on p "These links provide real-time updates and detailed analysis of the stock market…" at bounding box center [637, 436] width 617 height 39
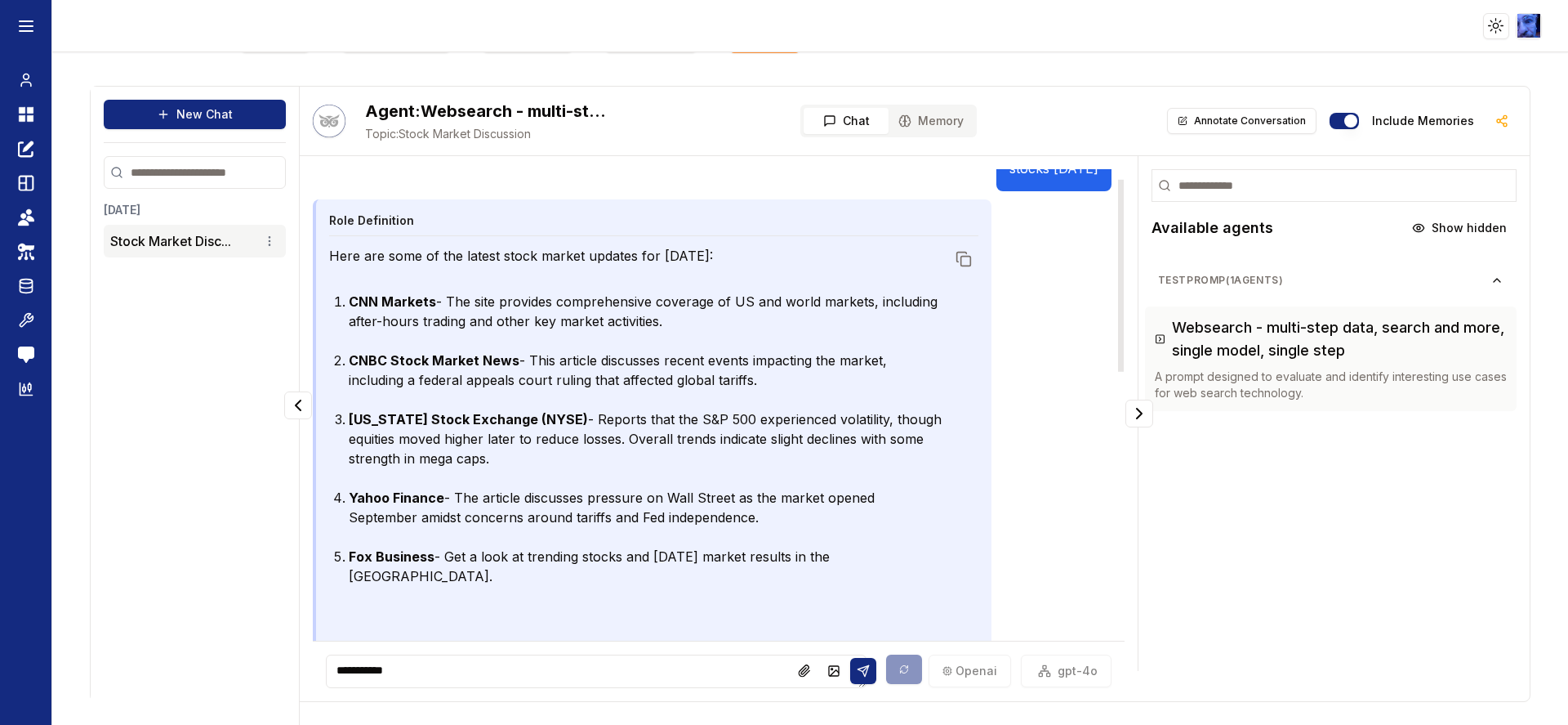
scroll to position [0, 0]
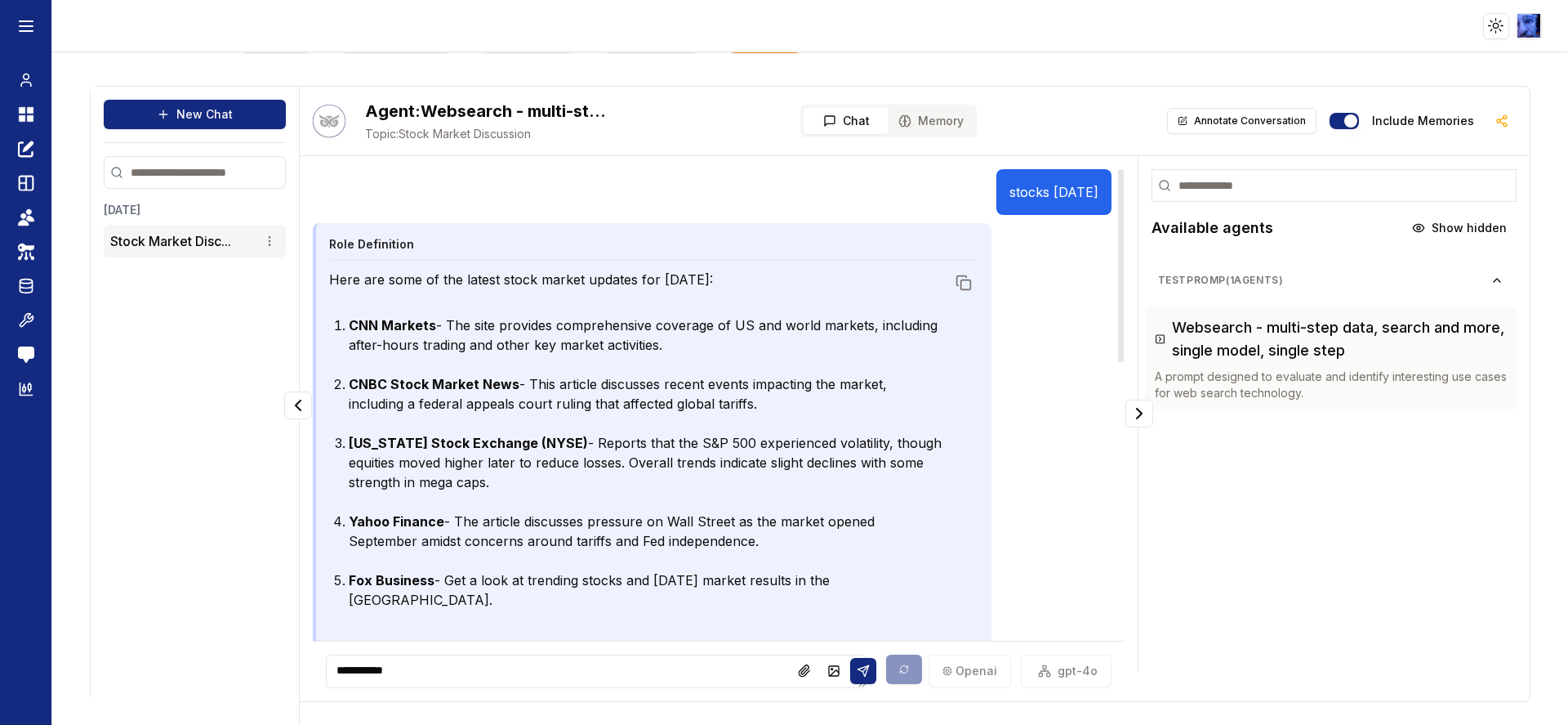
click at [902, 132] on button "Memory" at bounding box center [931, 121] width 85 height 26
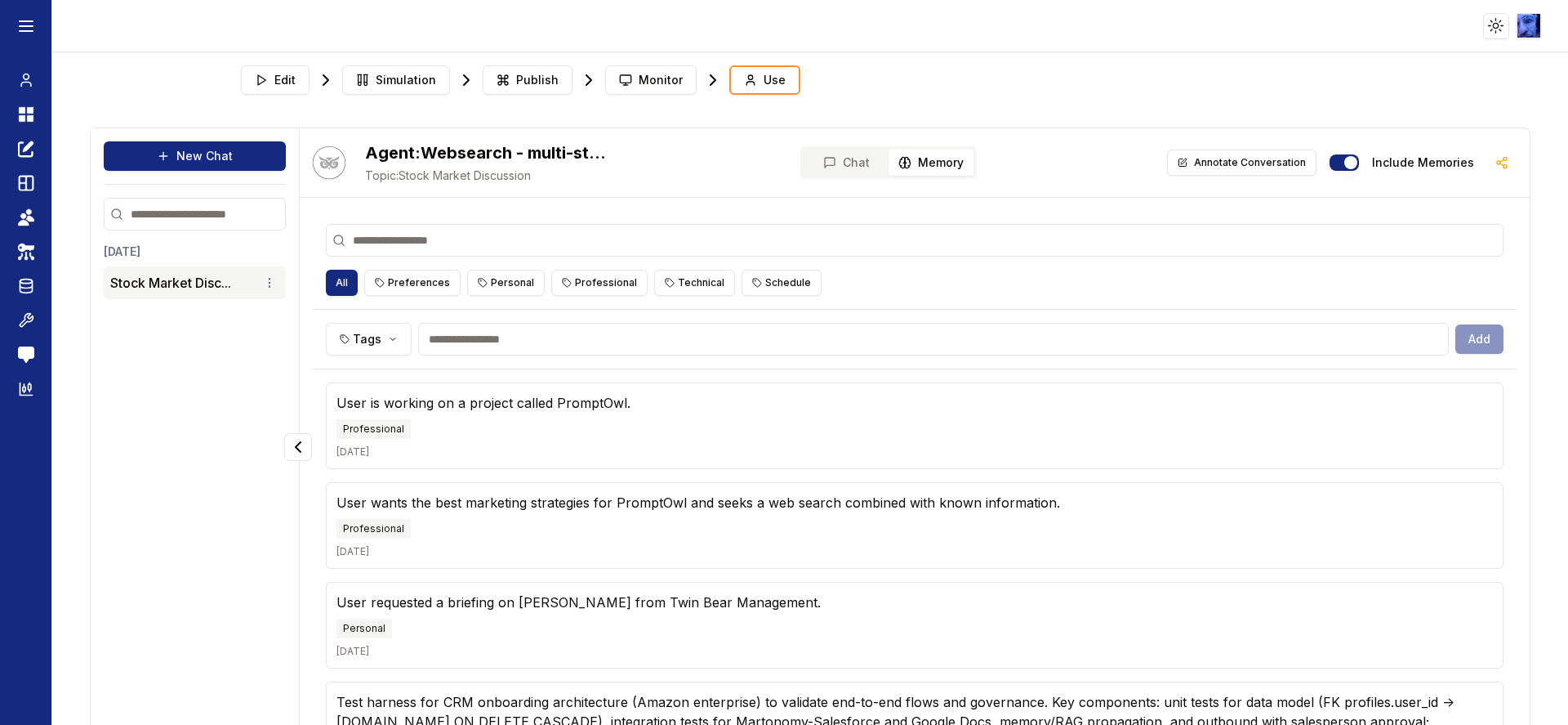
click at [596, 346] on input at bounding box center [933, 339] width 1030 height 33
click at [387, 346] on html "Toggle theme Toggle user menu Chat Dashboard Create Prompts Templates Teams API…" at bounding box center [784, 362] width 1568 height 725
click at [562, 337] on html "Toggle theme Toggle user menu Chat Dashboard Create Prompts Templates Teams API…" at bounding box center [784, 362] width 1568 height 725
click at [562, 337] on input at bounding box center [933, 339] width 1030 height 33
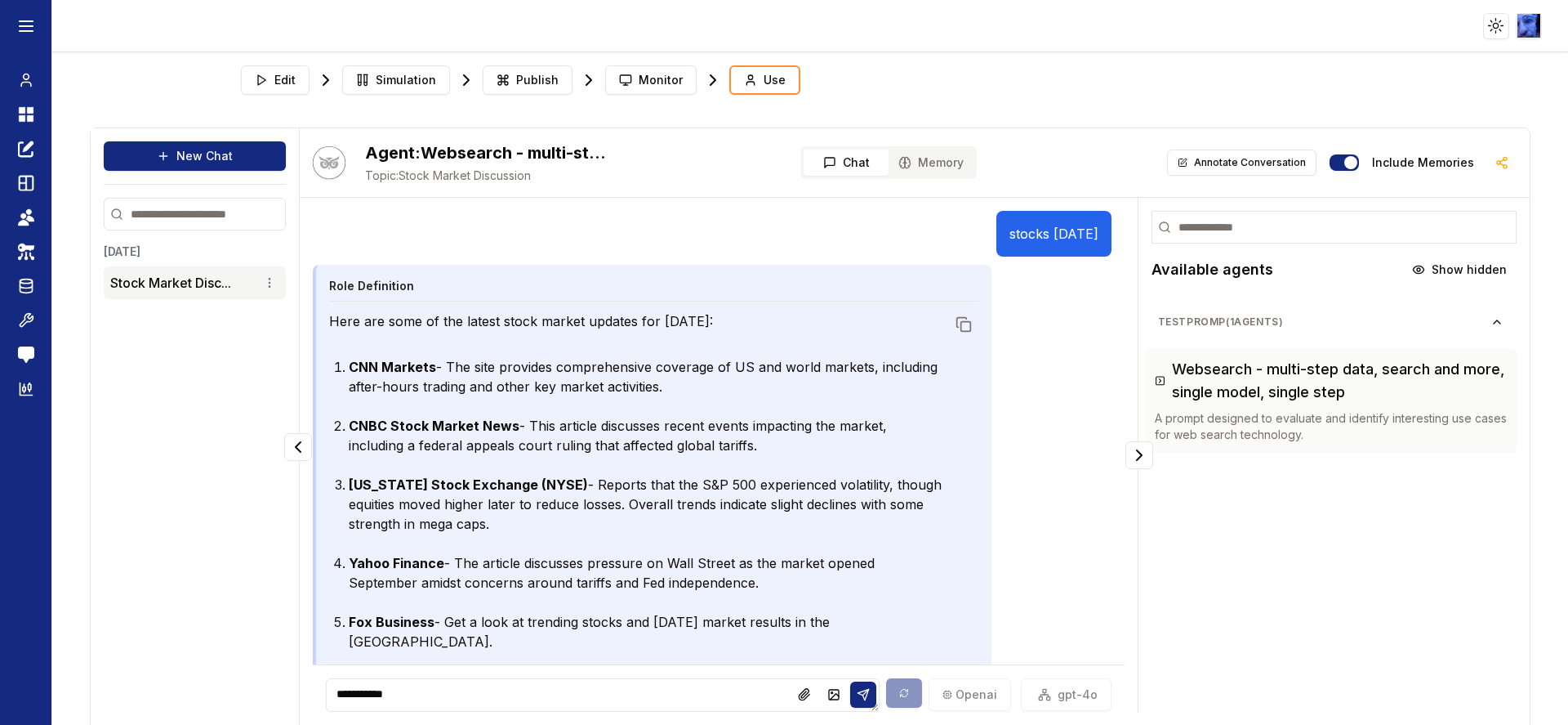
click at [869, 161] on button "Chat" at bounding box center [846, 162] width 85 height 26
click at [266, 76] on button "Edit" at bounding box center [275, 80] width 69 height 30
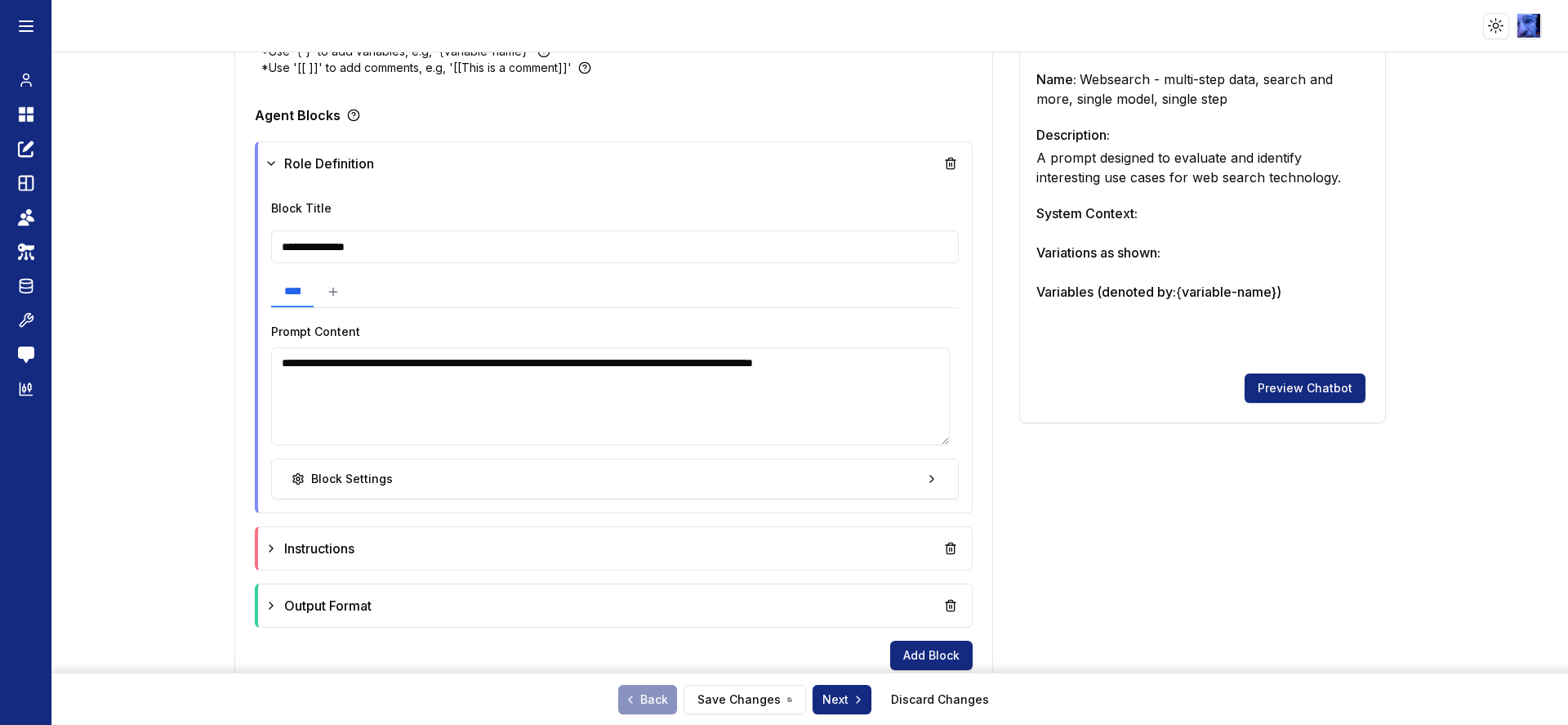
scroll to position [491, 0]
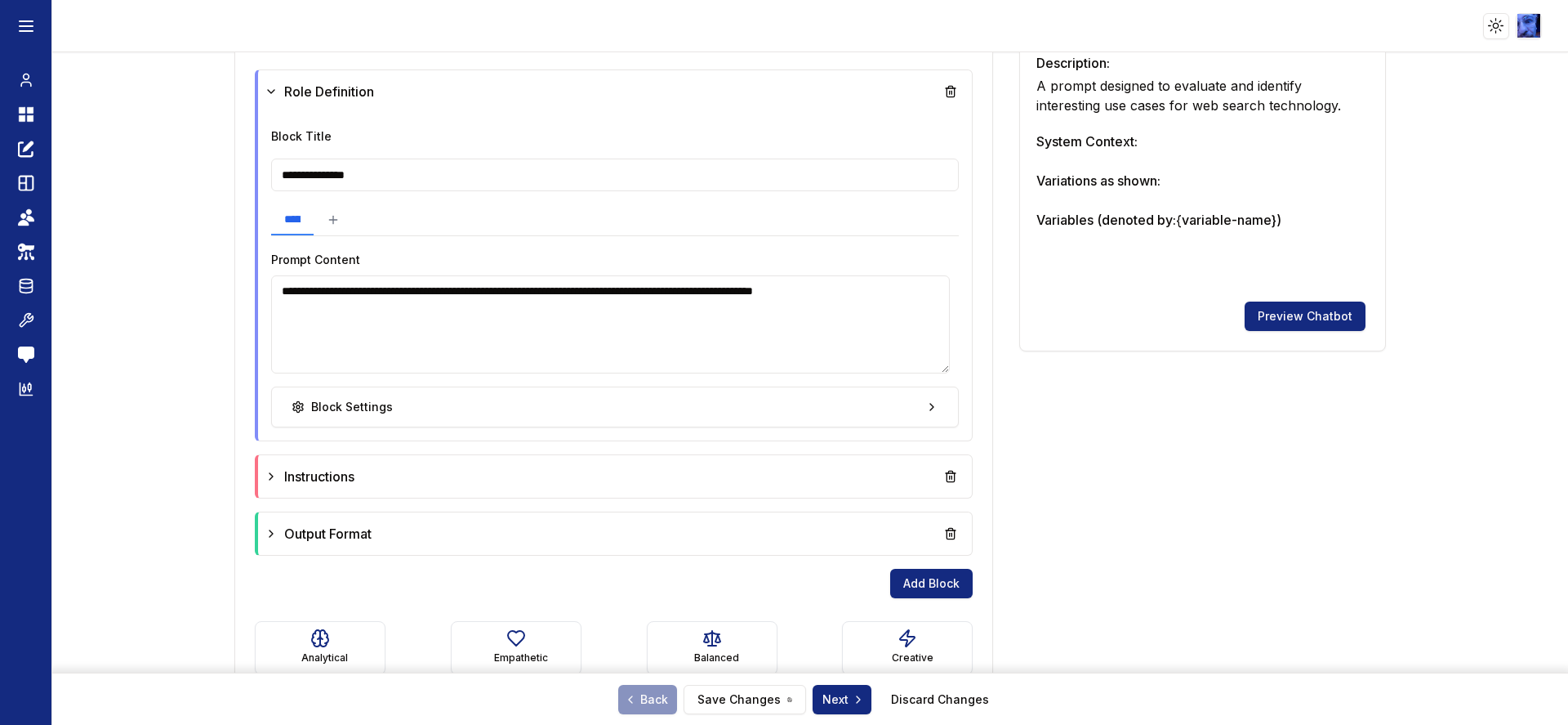
click at [605, 337] on textarea "**********" at bounding box center [610, 324] width 679 height 98
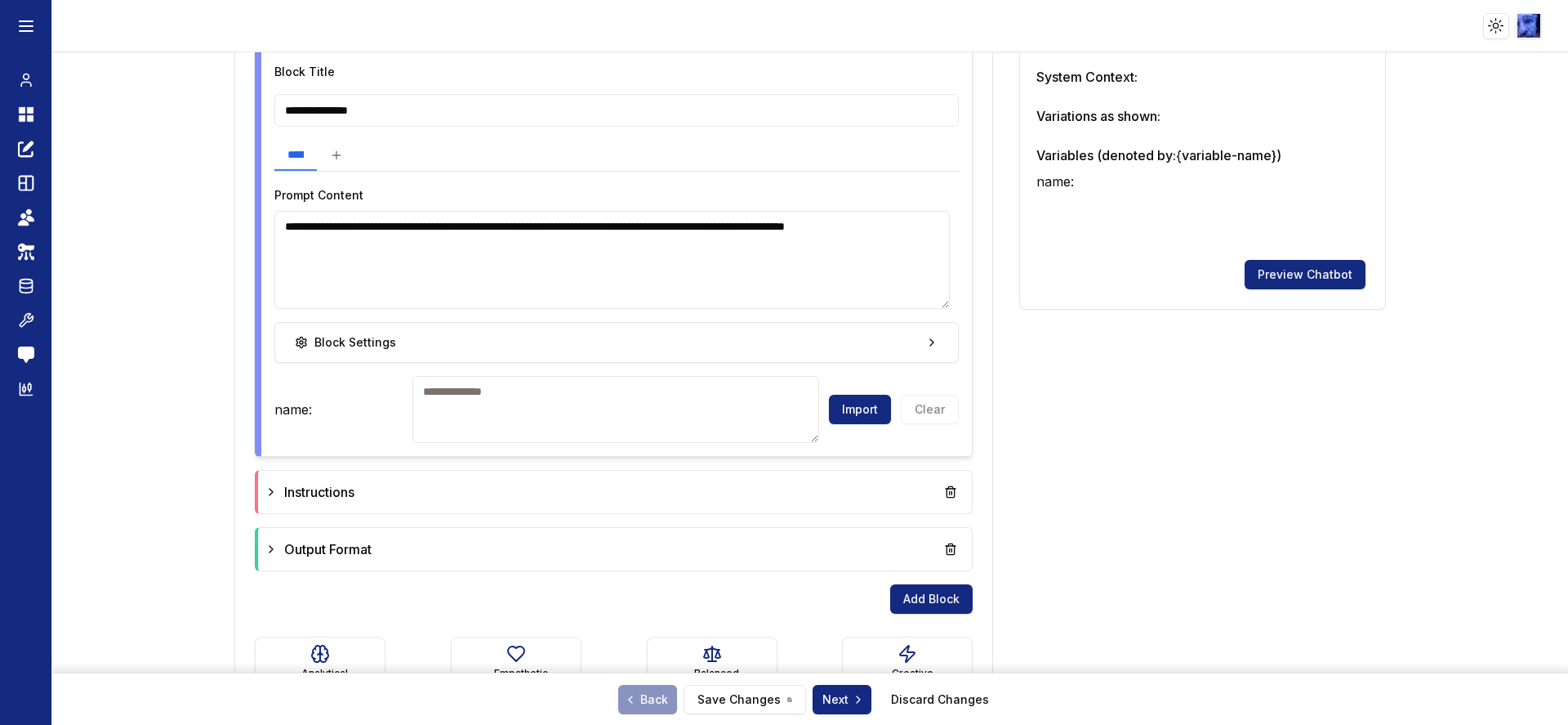
scroll to position [606, 0]
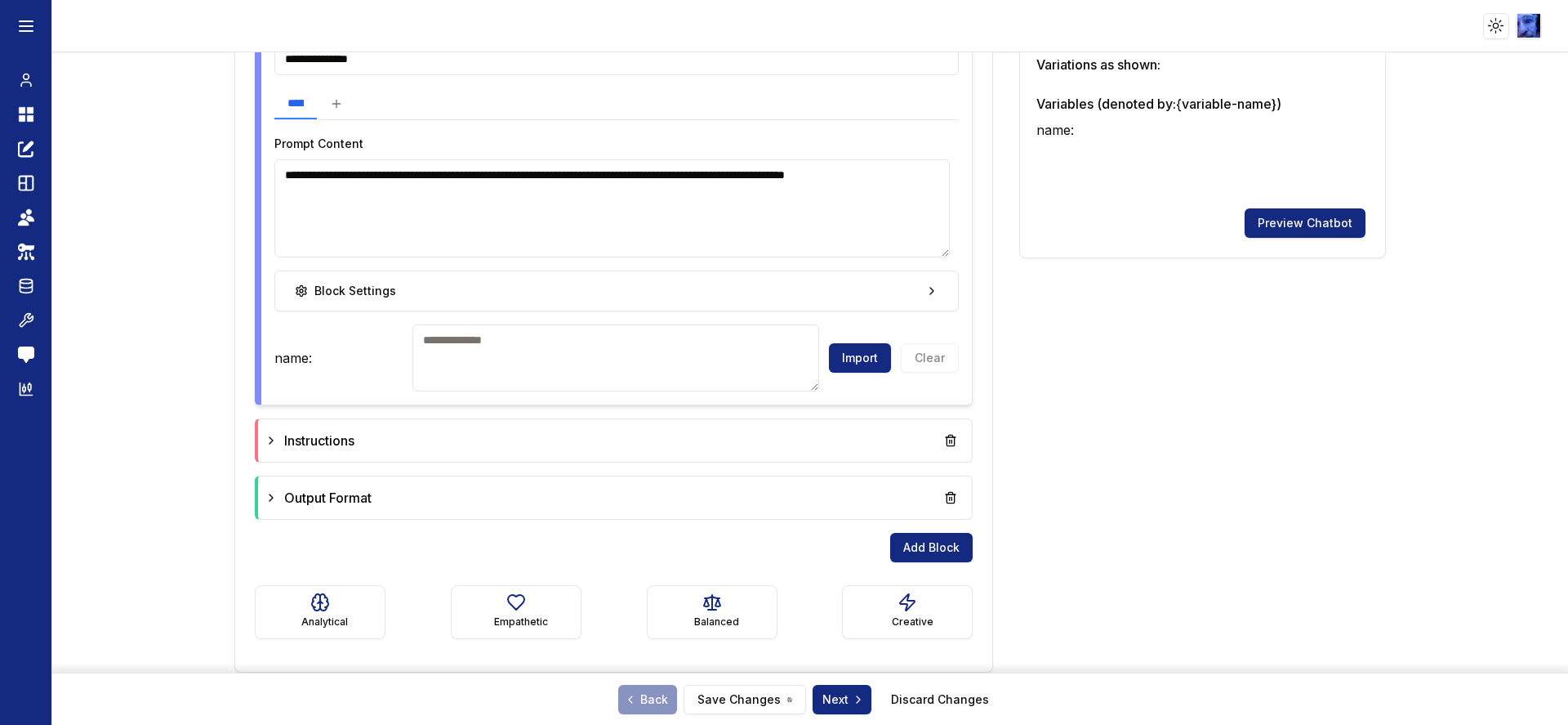
type textarea "**********"
click at [528, 361] on textarea at bounding box center [615, 358] width 407 height 67
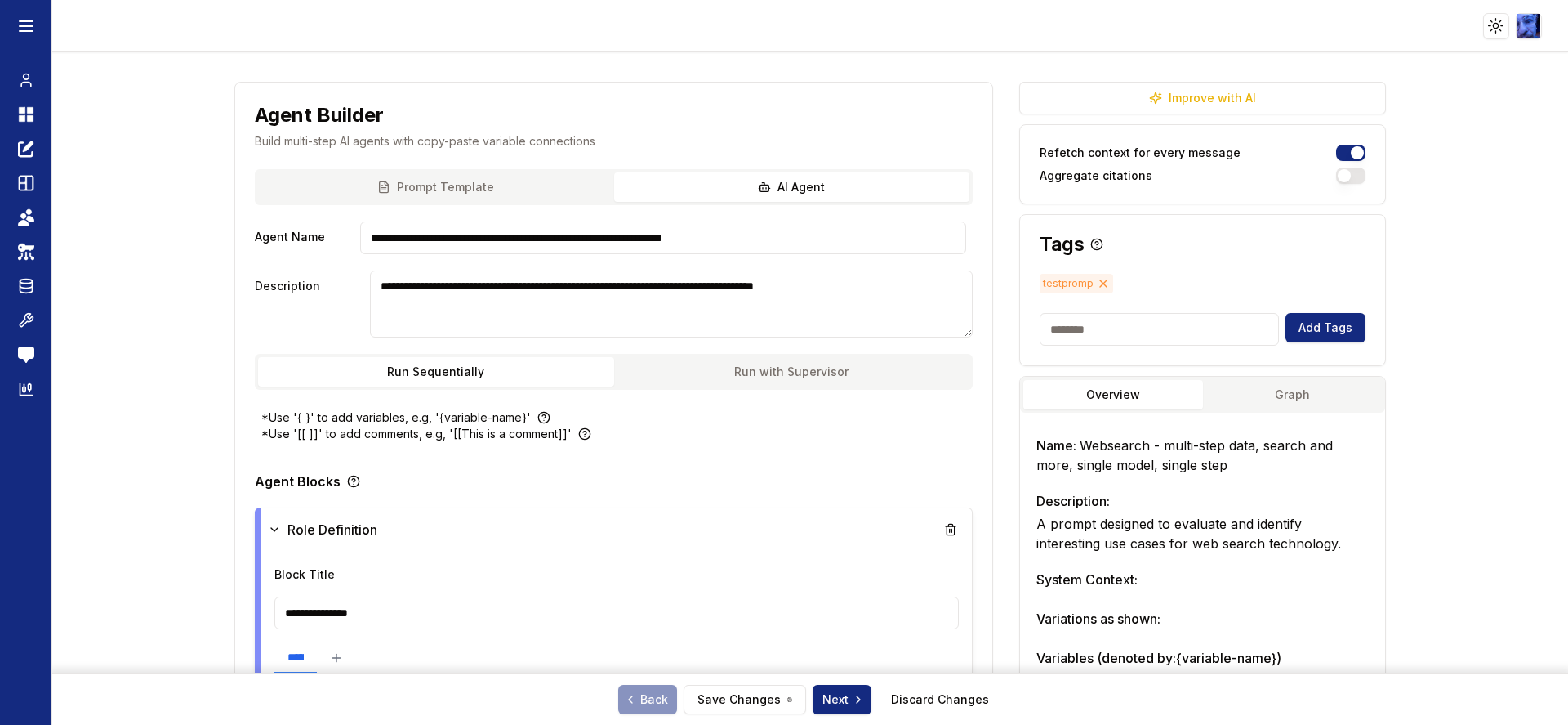
scroll to position [0, 0]
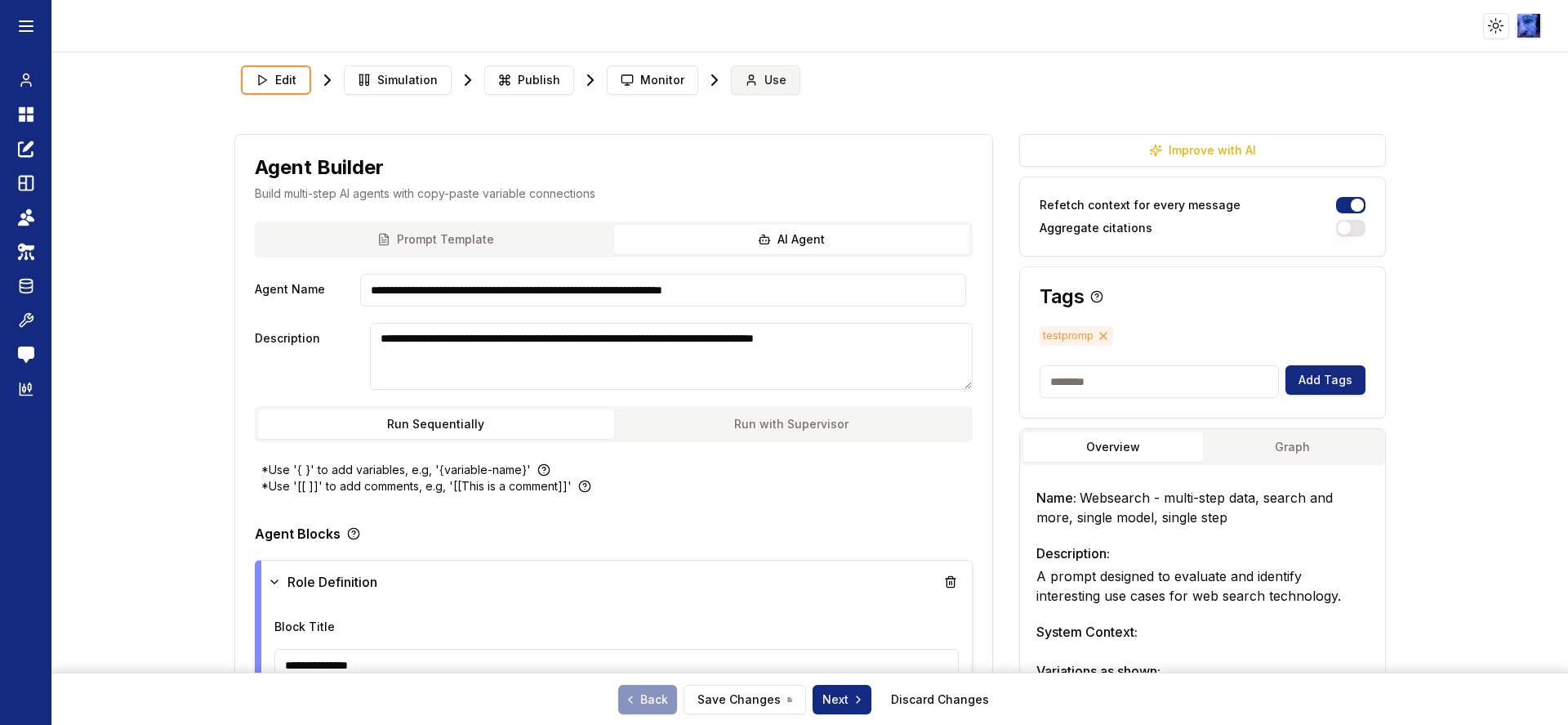
click at [749, 76] on circle at bounding box center [751, 77] width 4 height 4
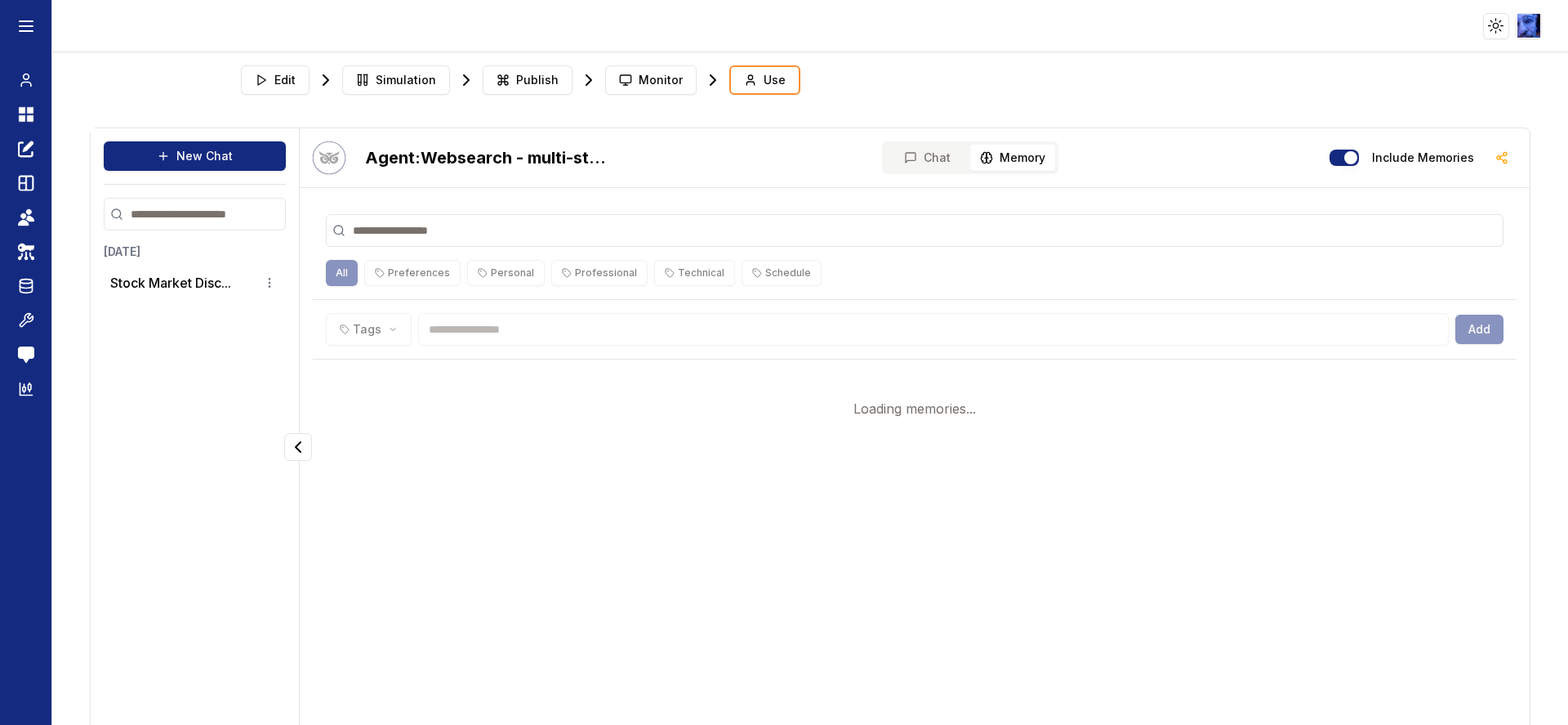
click at [1016, 147] on button "Memory" at bounding box center [1013, 158] width 85 height 26
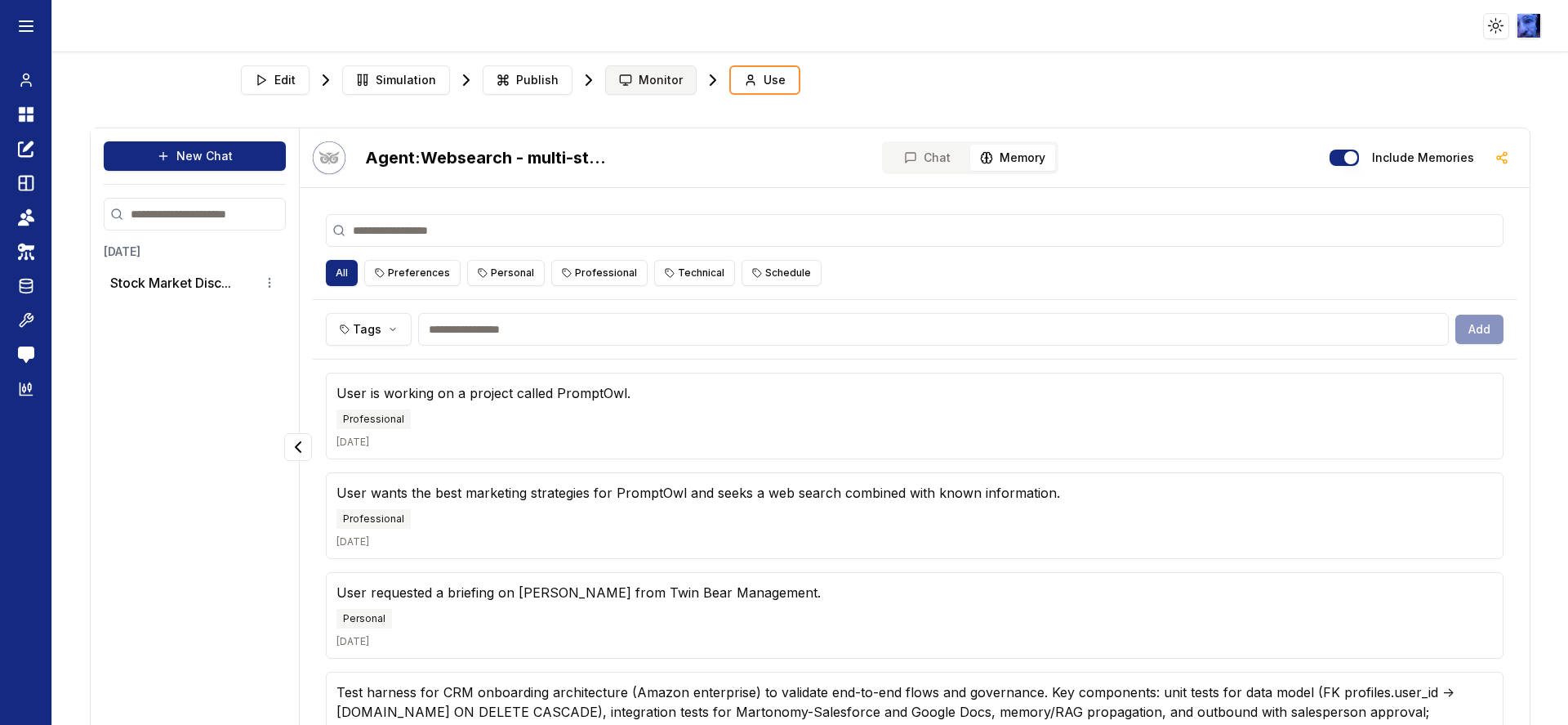
click at [644, 80] on span "Monitor" at bounding box center [660, 80] width 44 height 16
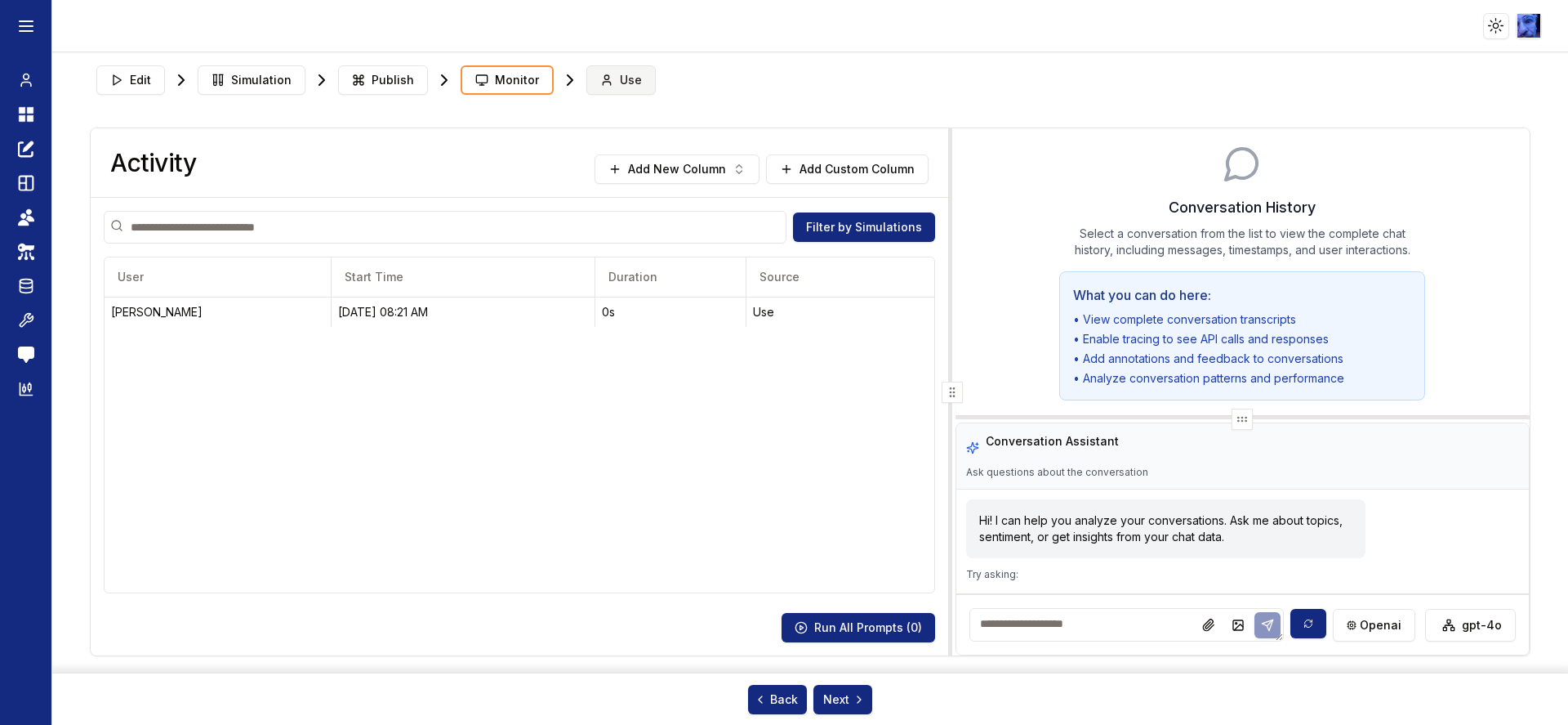
click at [622, 87] on span "Use" at bounding box center [630, 80] width 22 height 16
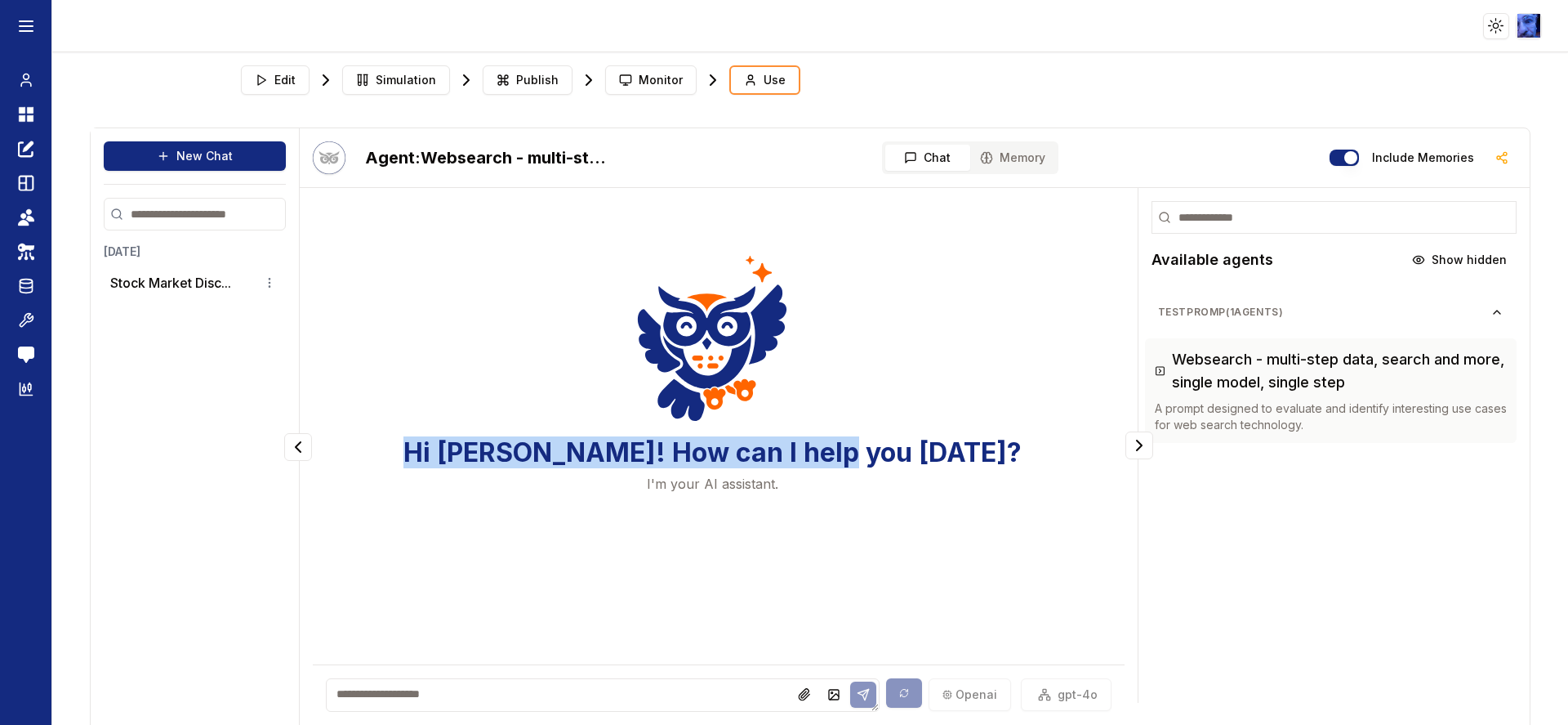
drag, startPoint x: 351, startPoint y: 608, endPoint x: 886, endPoint y: 610, distance: 535.0
click at [886, 610] on div "Hi Misha! How can I help you today? I'm your AI assistant." at bounding box center [718, 419] width 811 height 435
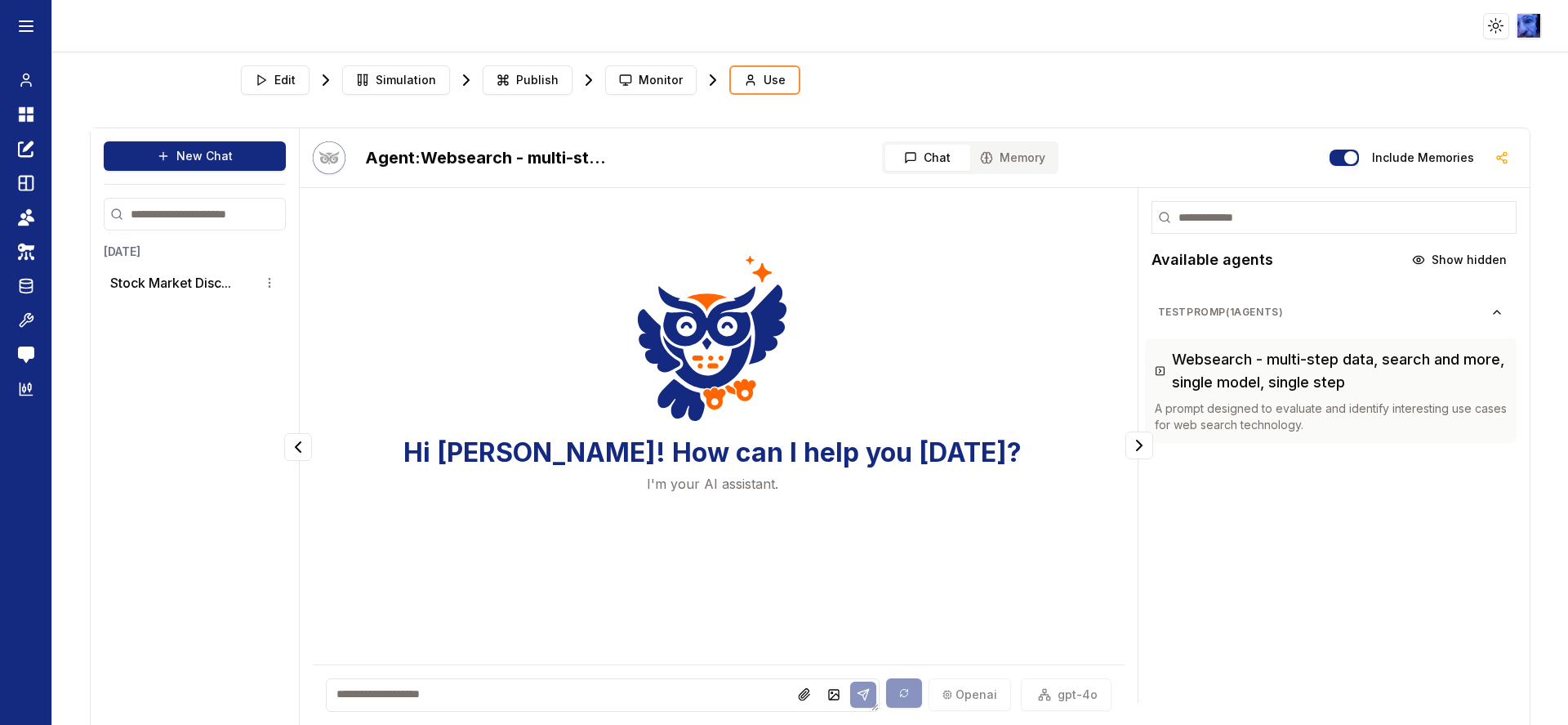
click at [307, 607] on div "Hi Misha! How can I help you today? I'm your AI assistant. openai gpt-4o" at bounding box center [718, 465] width 837 height 555
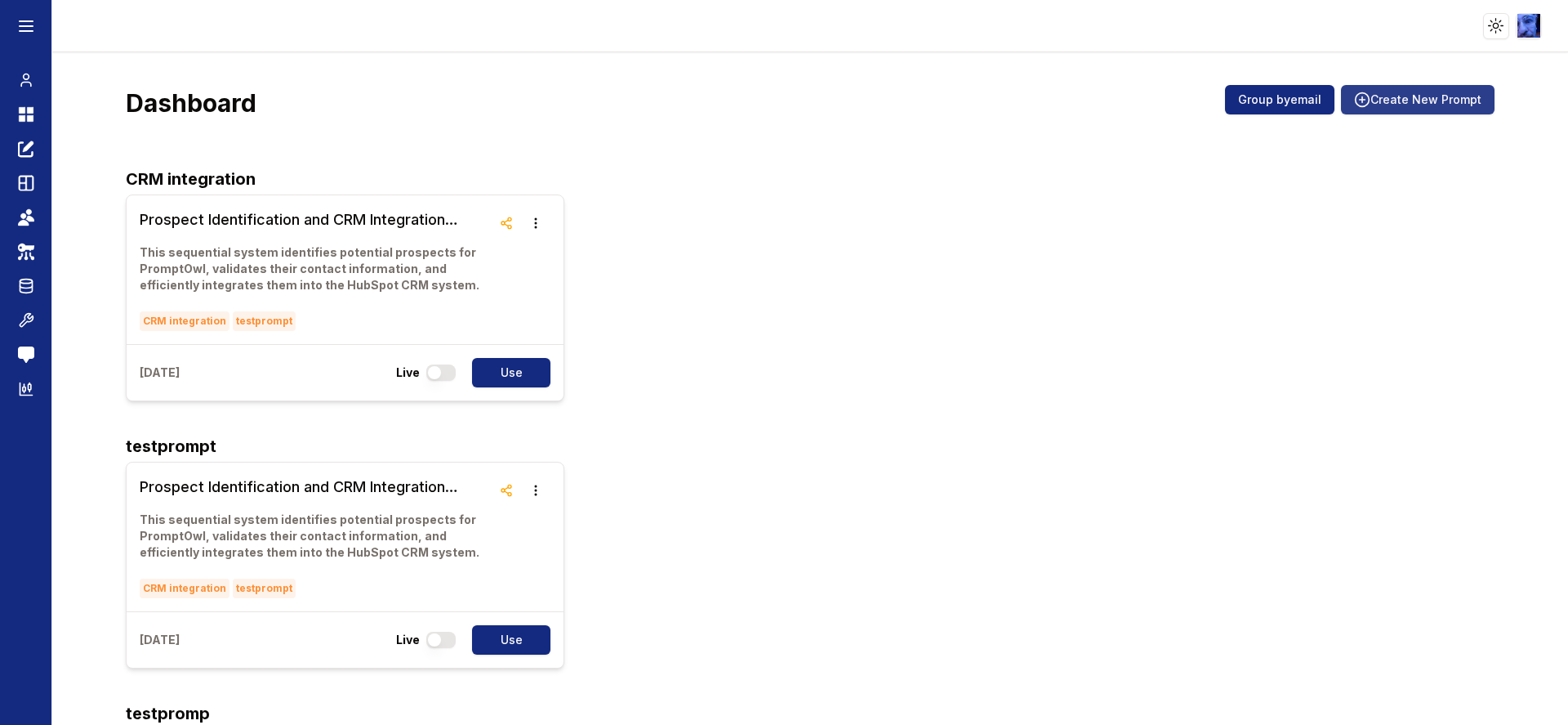
click at [1447, 109] on button "Create New Prompt" at bounding box center [1417, 100] width 154 height 30
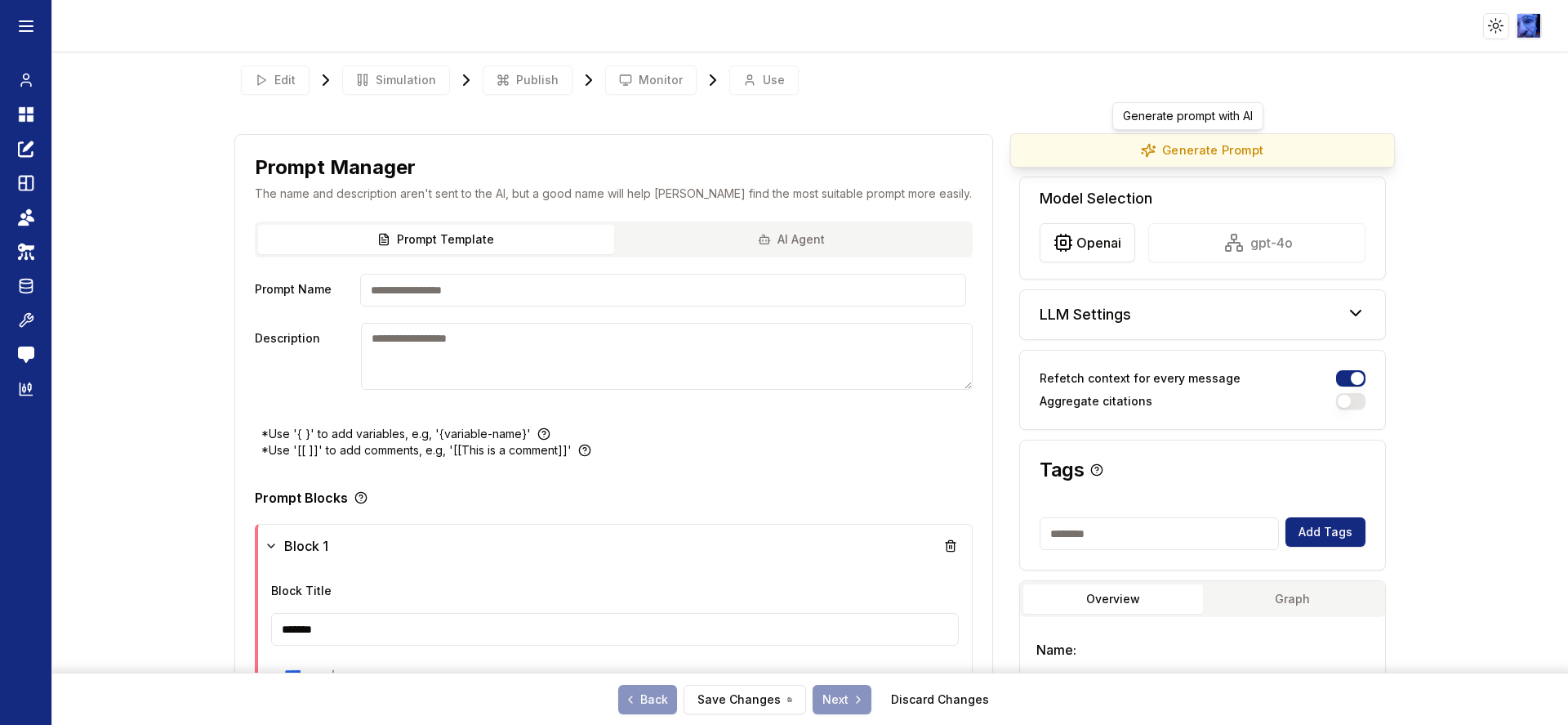
click at [1252, 155] on button "Generate Prompt" at bounding box center [1202, 150] width 384 height 35
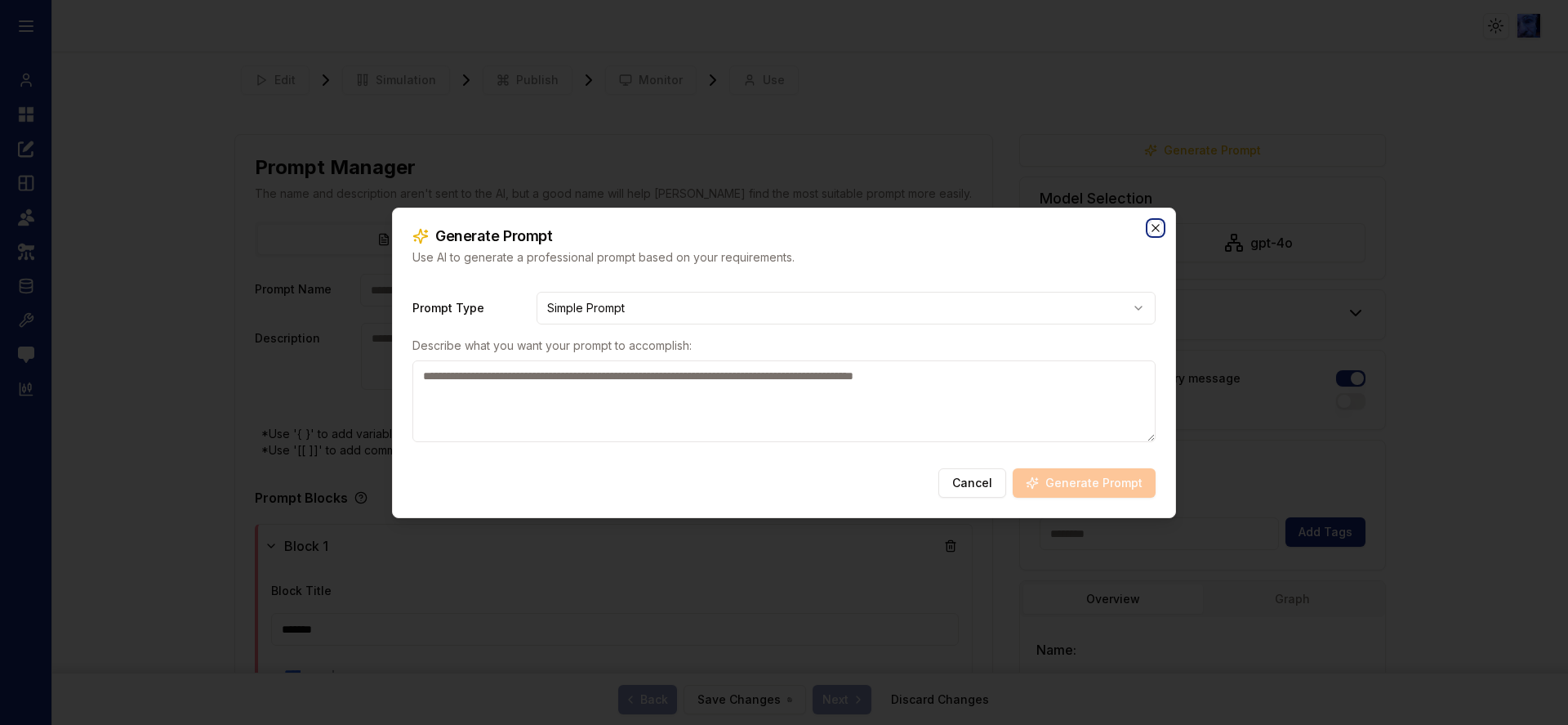
click at [1152, 229] on icon "button" at bounding box center [1155, 227] width 13 height 13
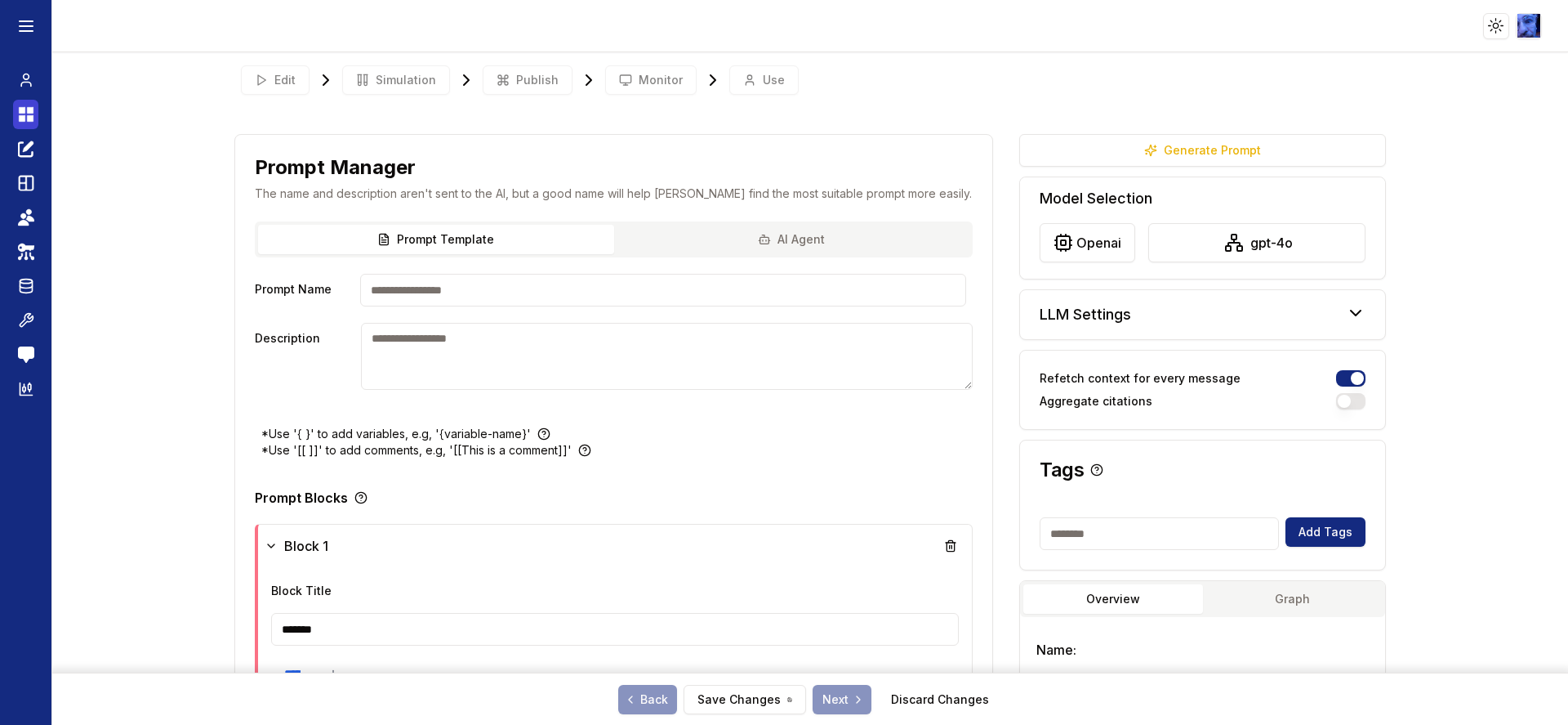
click at [30, 113] on icon at bounding box center [30, 110] width 7 height 7
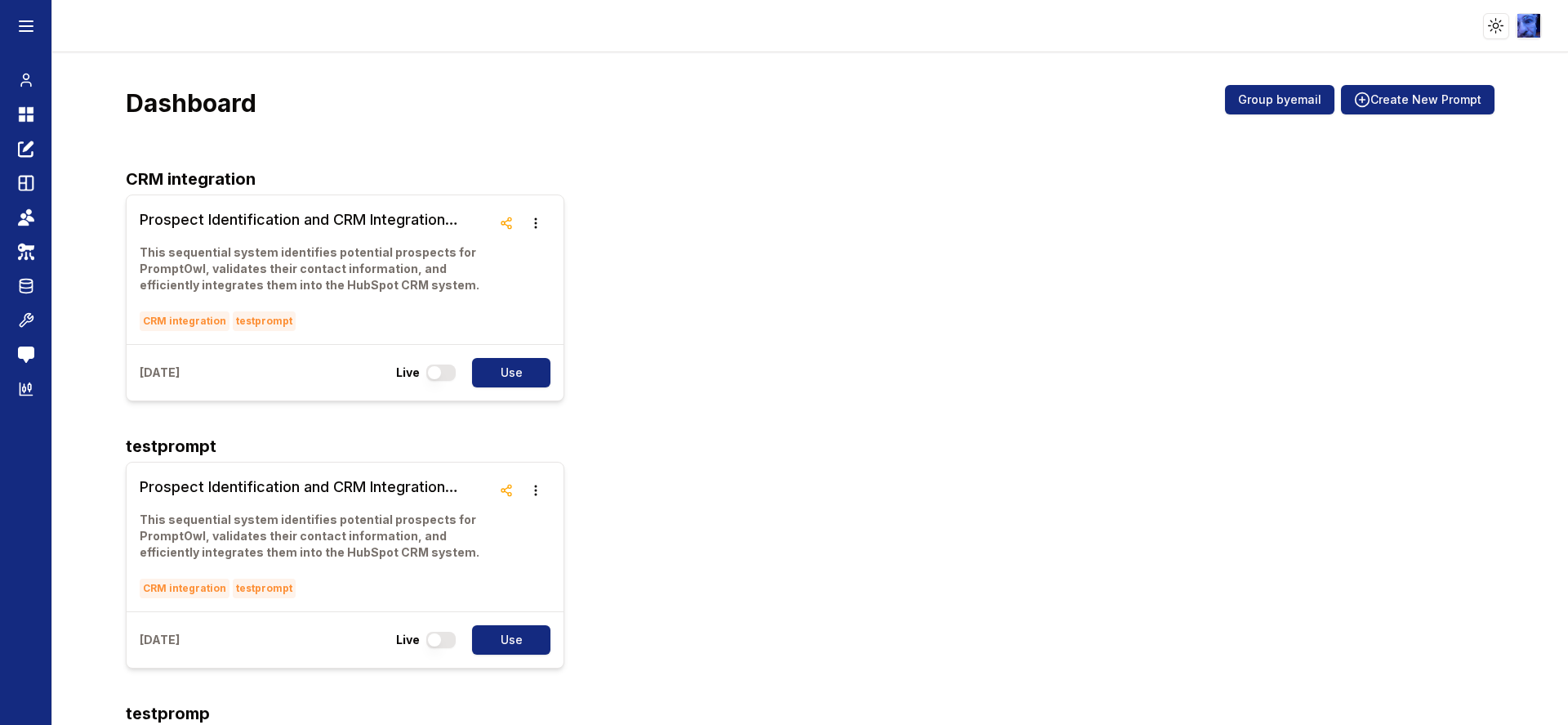
drag, startPoint x: 166, startPoint y: 158, endPoint x: 118, endPoint y: 80, distance: 91.6
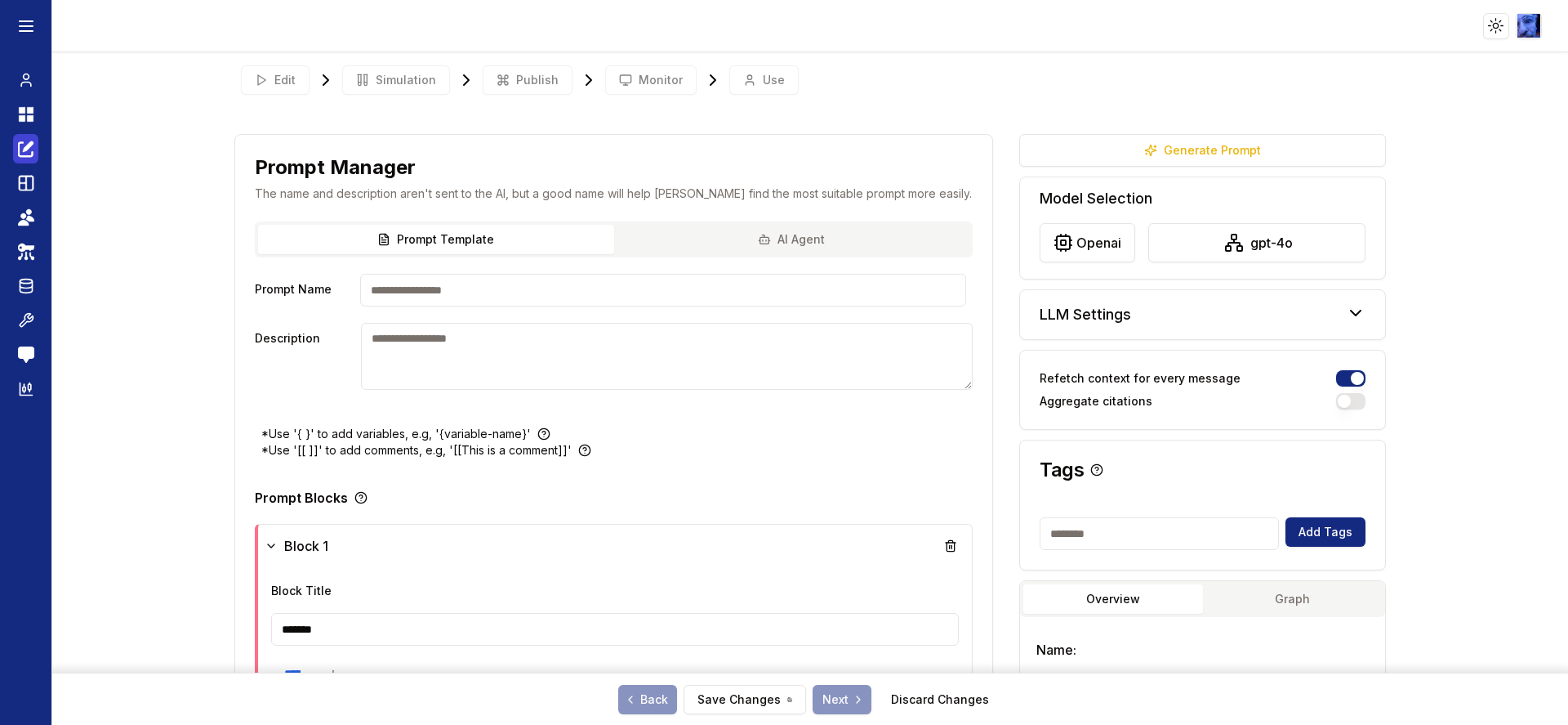
click at [22, 153] on icon at bounding box center [26, 148] width 16 height 20
click at [30, 188] on icon at bounding box center [26, 183] width 16 height 20
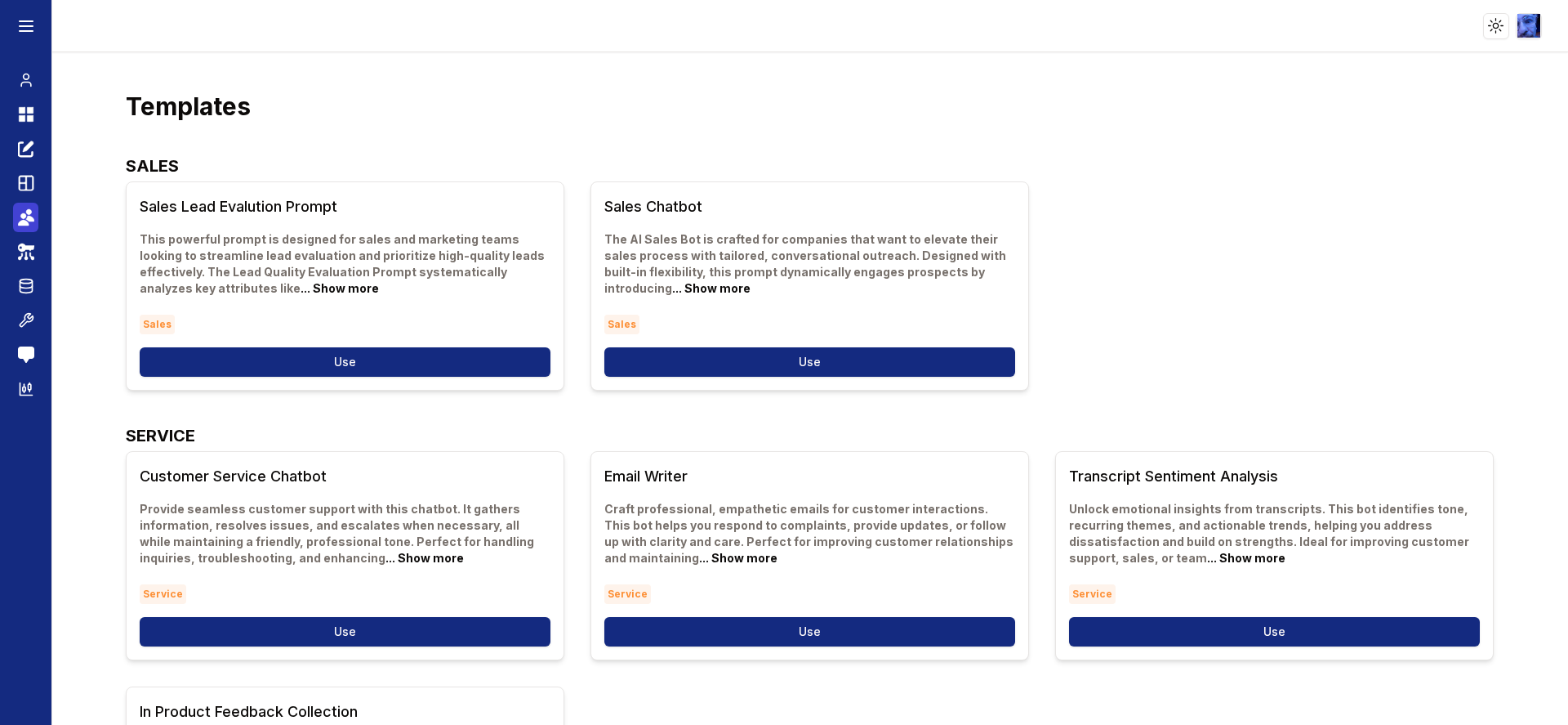
click at [19, 229] on link "Teams" at bounding box center [25, 217] width 25 height 30
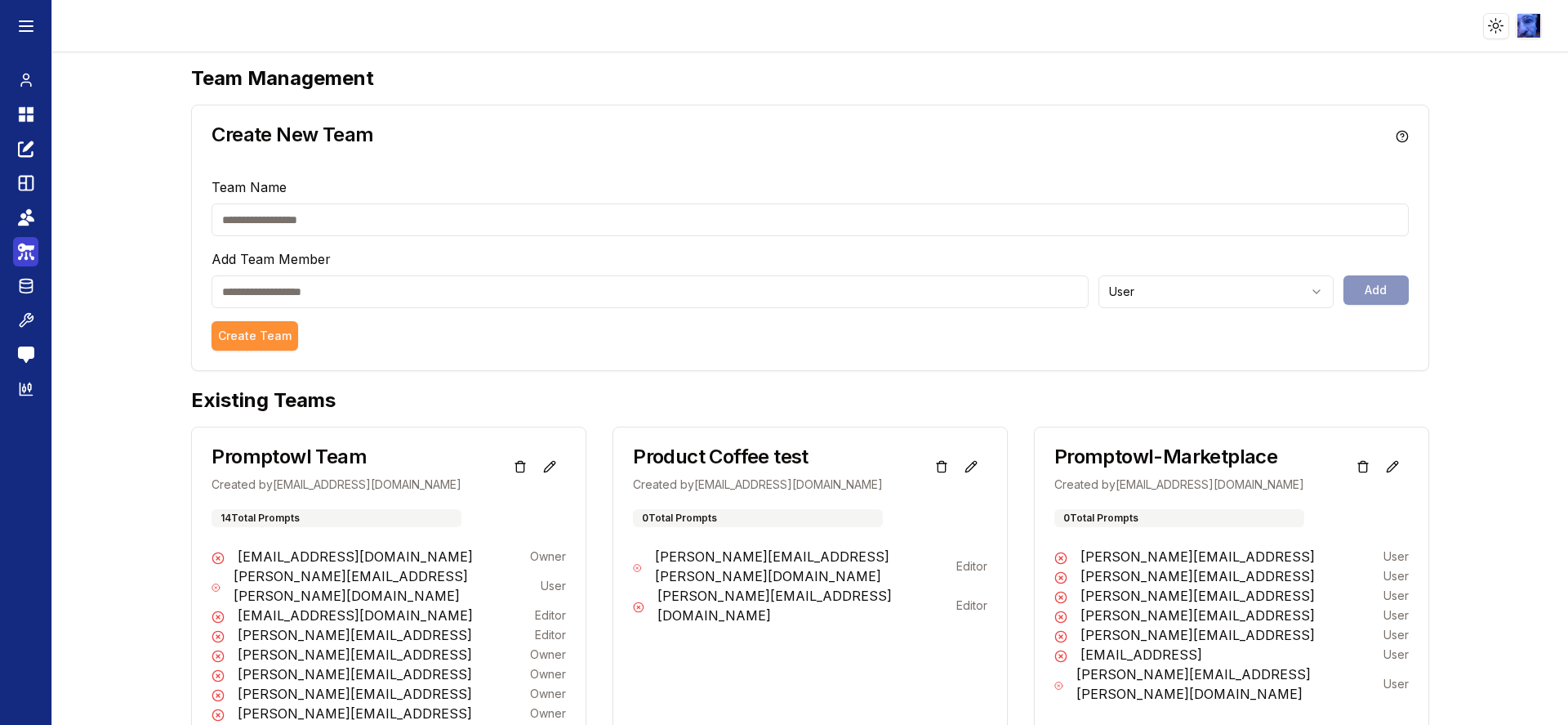
click at [26, 253] on icon at bounding box center [26, 252] width 16 height 20
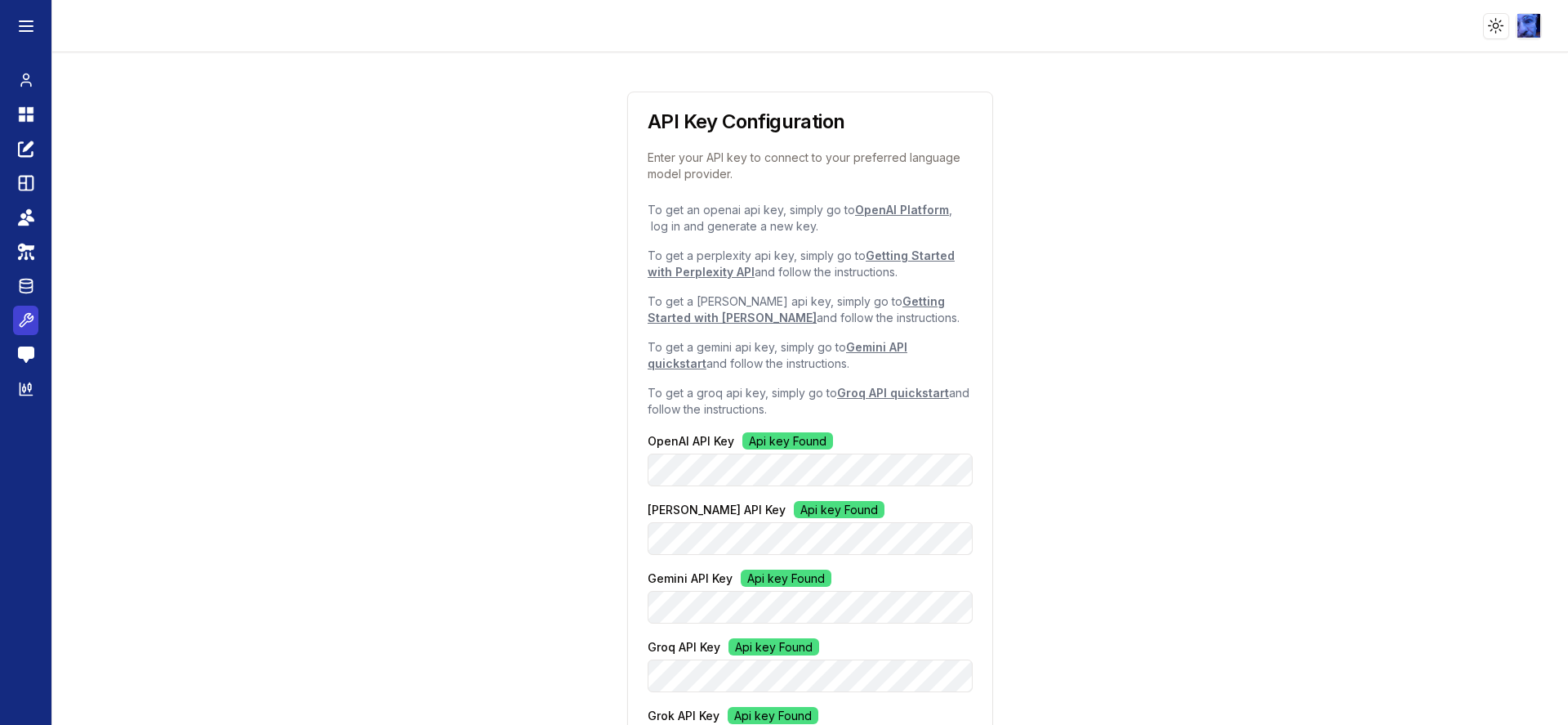
click at [23, 328] on icon at bounding box center [26, 320] width 16 height 20
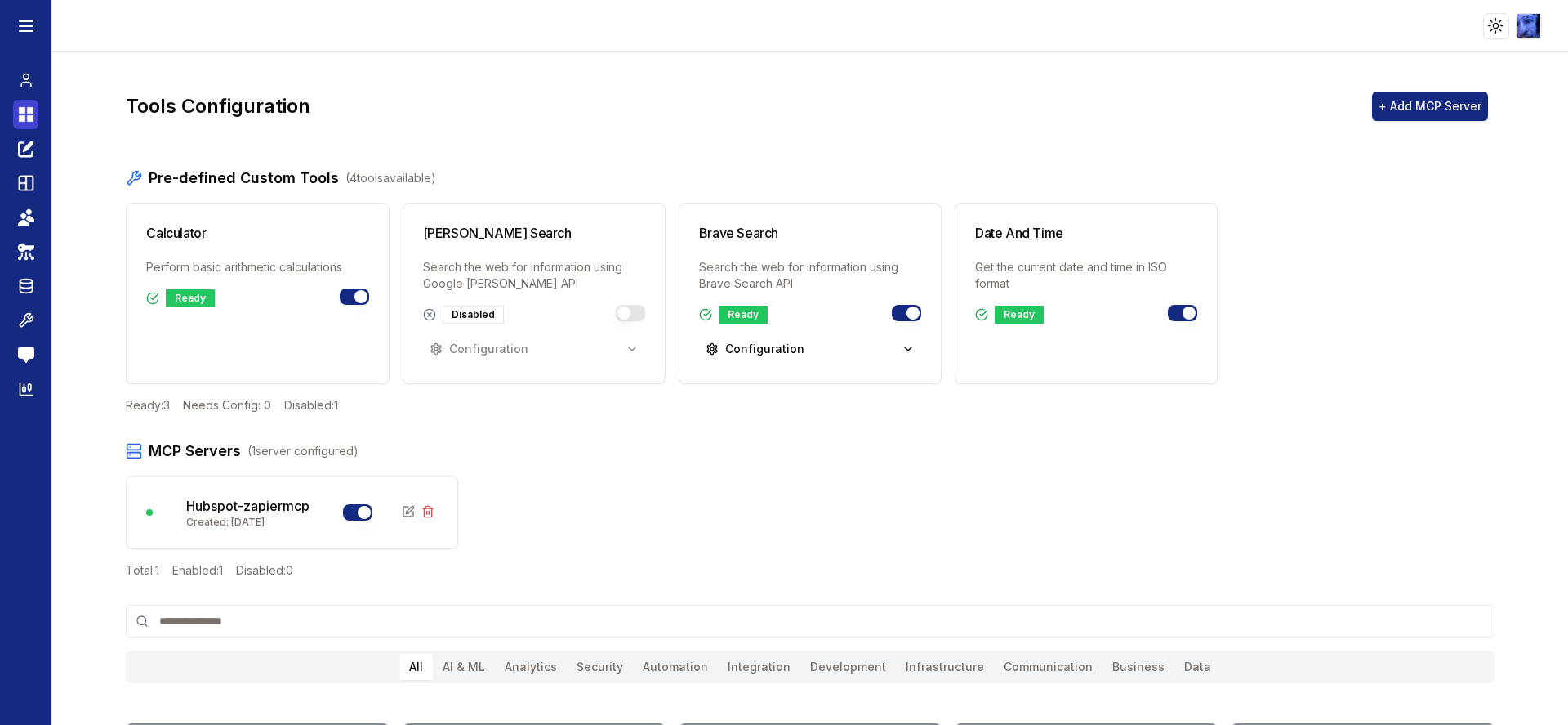
click at [22, 111] on icon at bounding box center [23, 110] width 7 height 7
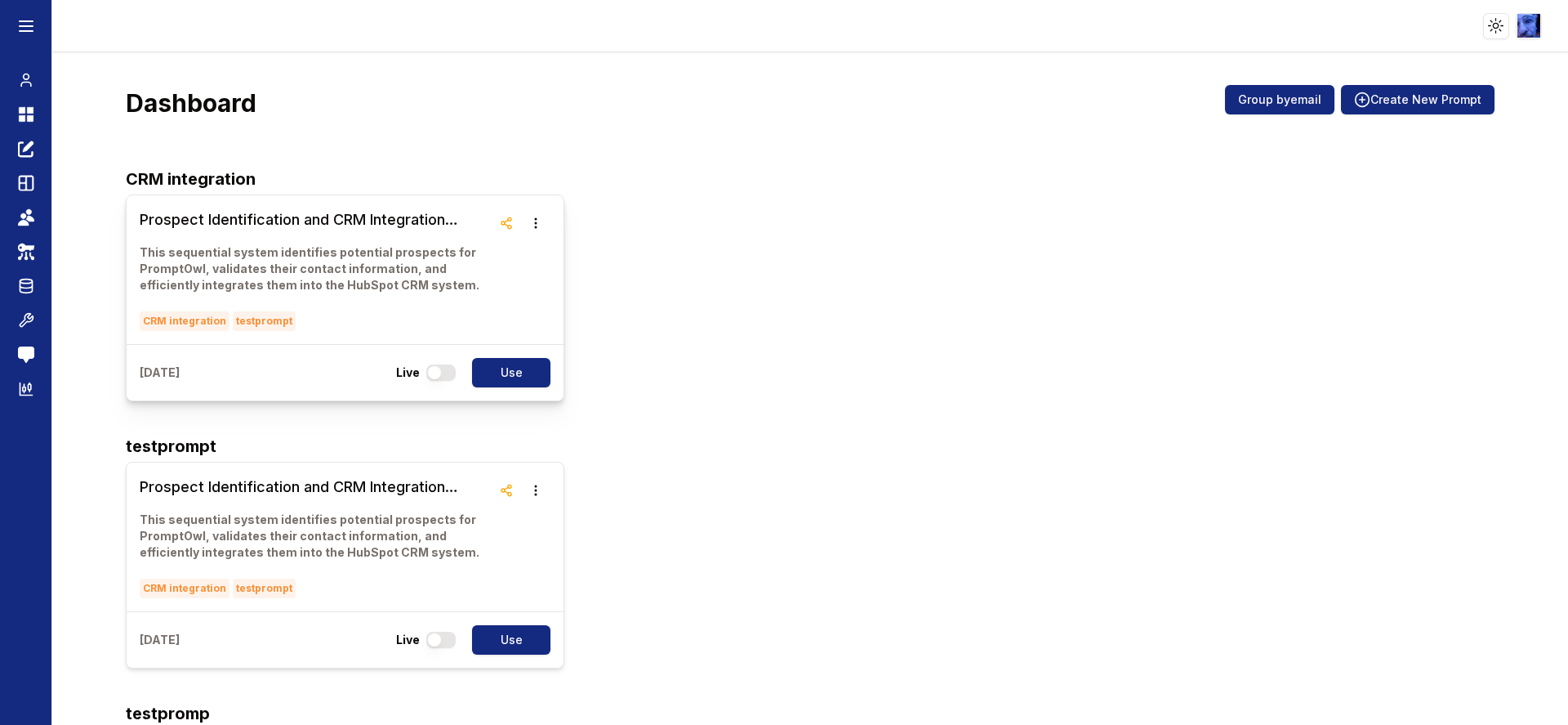
click at [340, 221] on h3 "Prospect Identification and CRM Integration Workflow" at bounding box center [316, 220] width 352 height 23
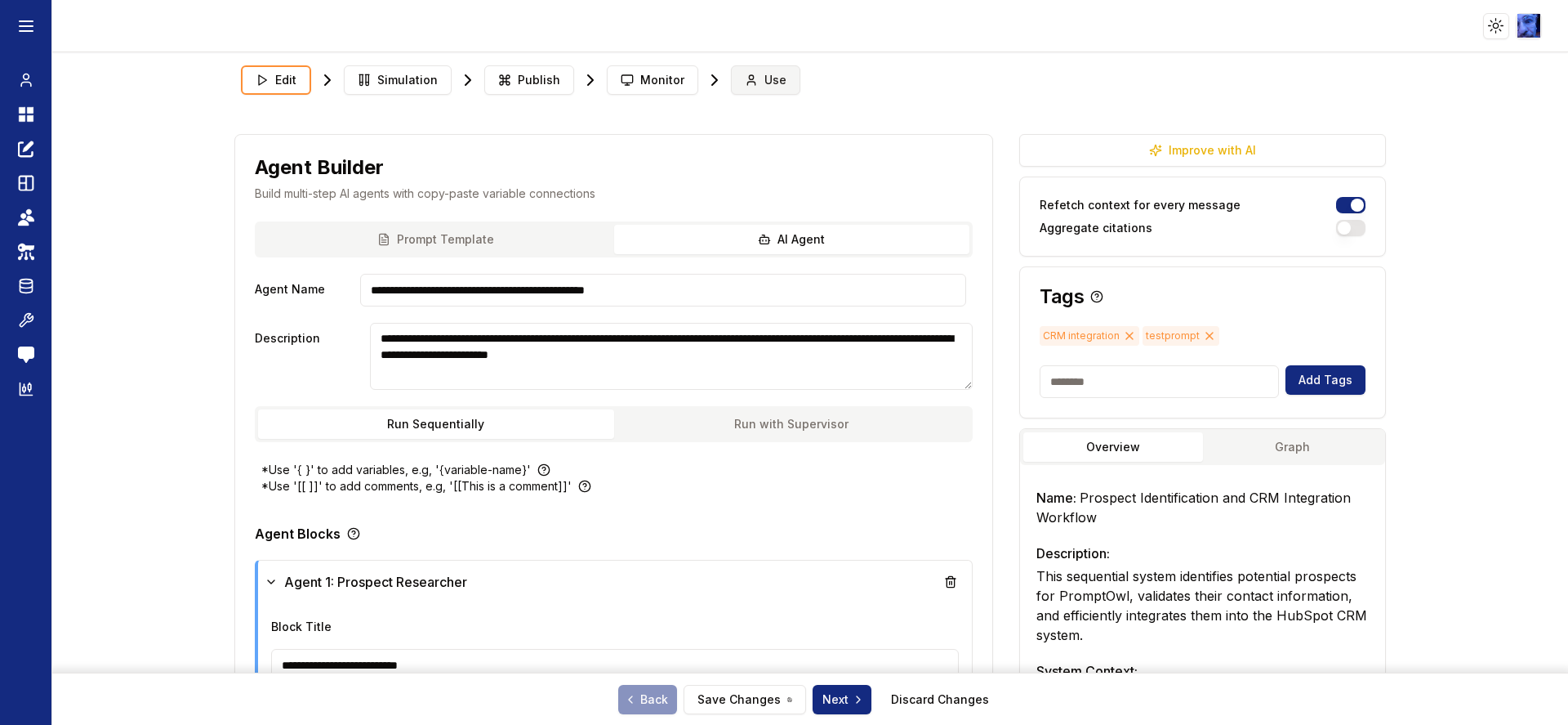
click at [745, 74] on icon at bounding box center [751, 80] width 13 height 13
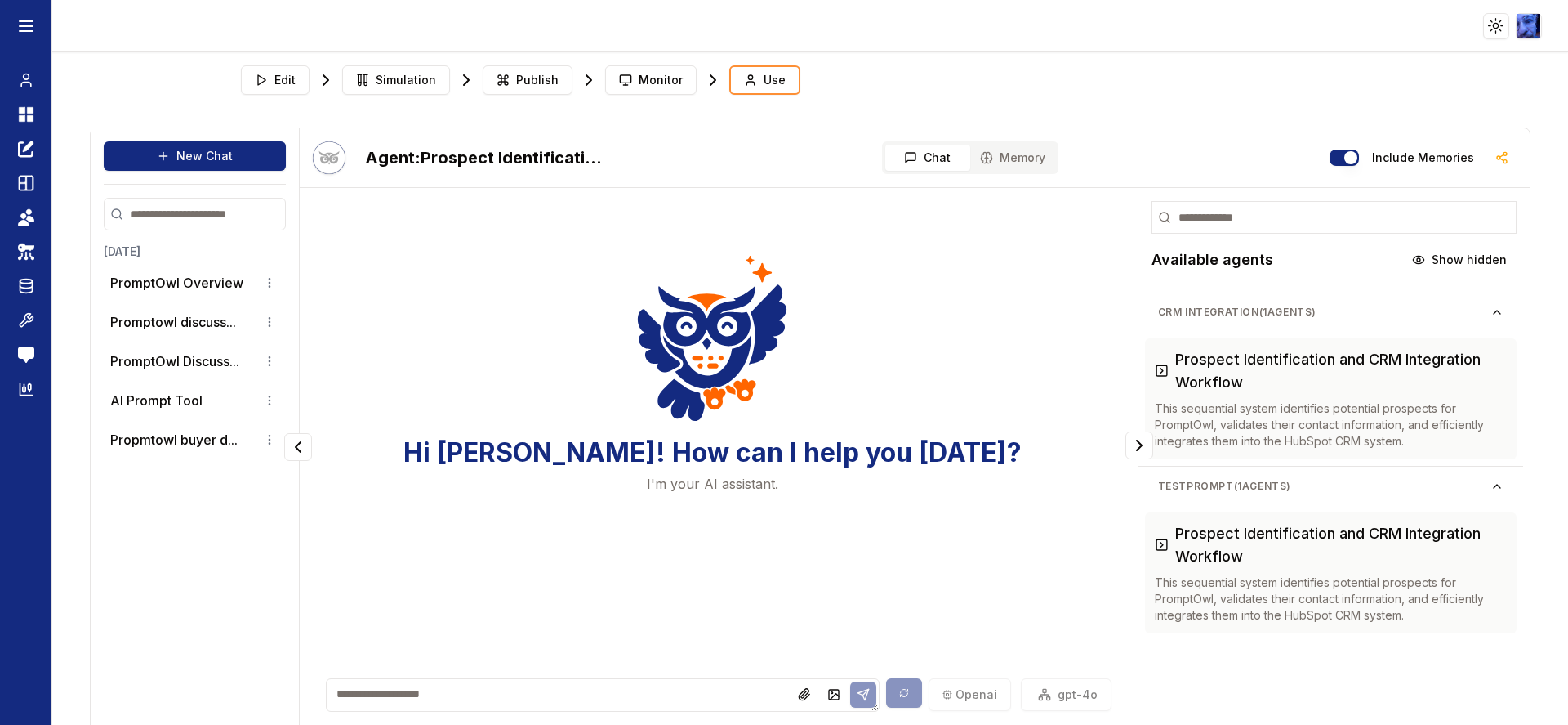
scroll to position [42, 0]
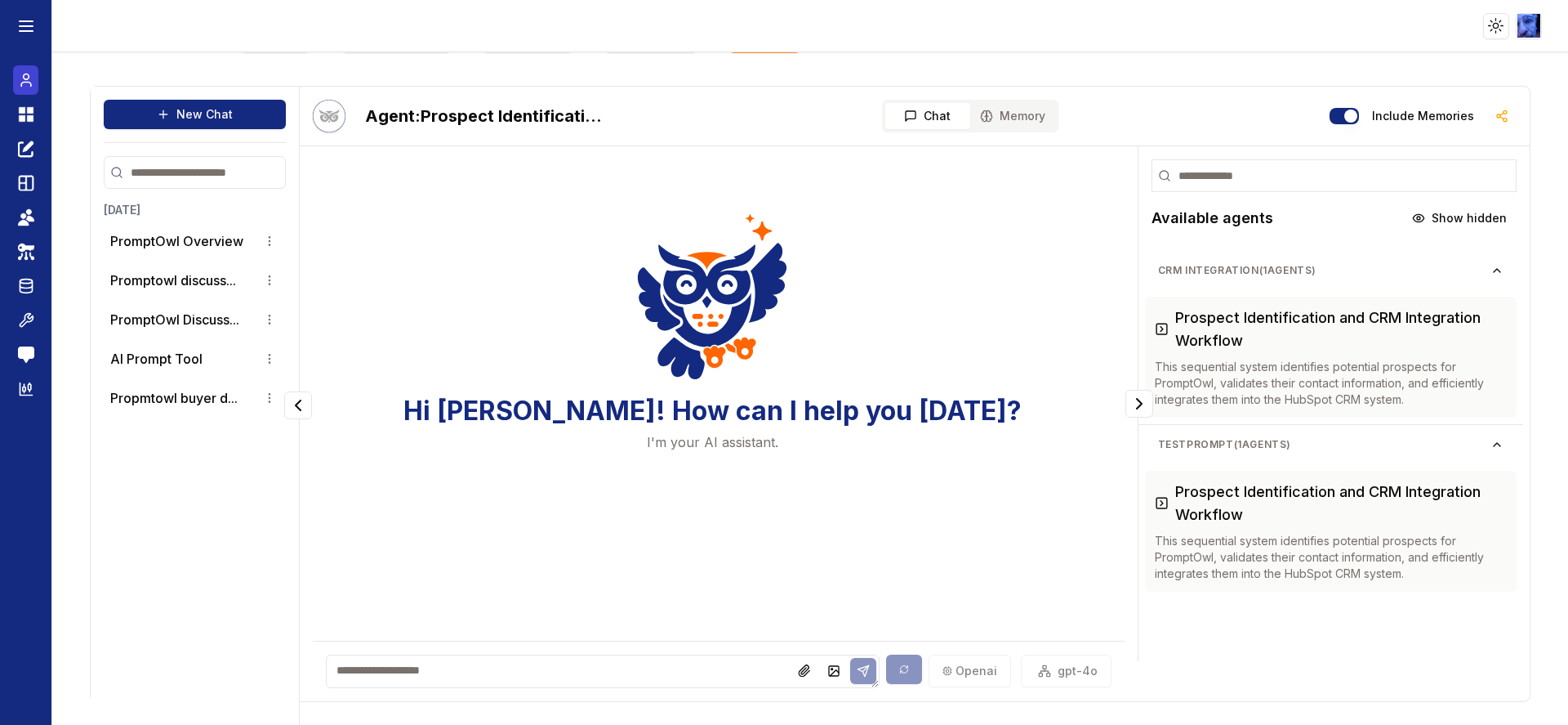
click at [21, 85] on icon at bounding box center [25, 84] width 10 height 4
